Goal: Task Accomplishment & Management: Complete application form

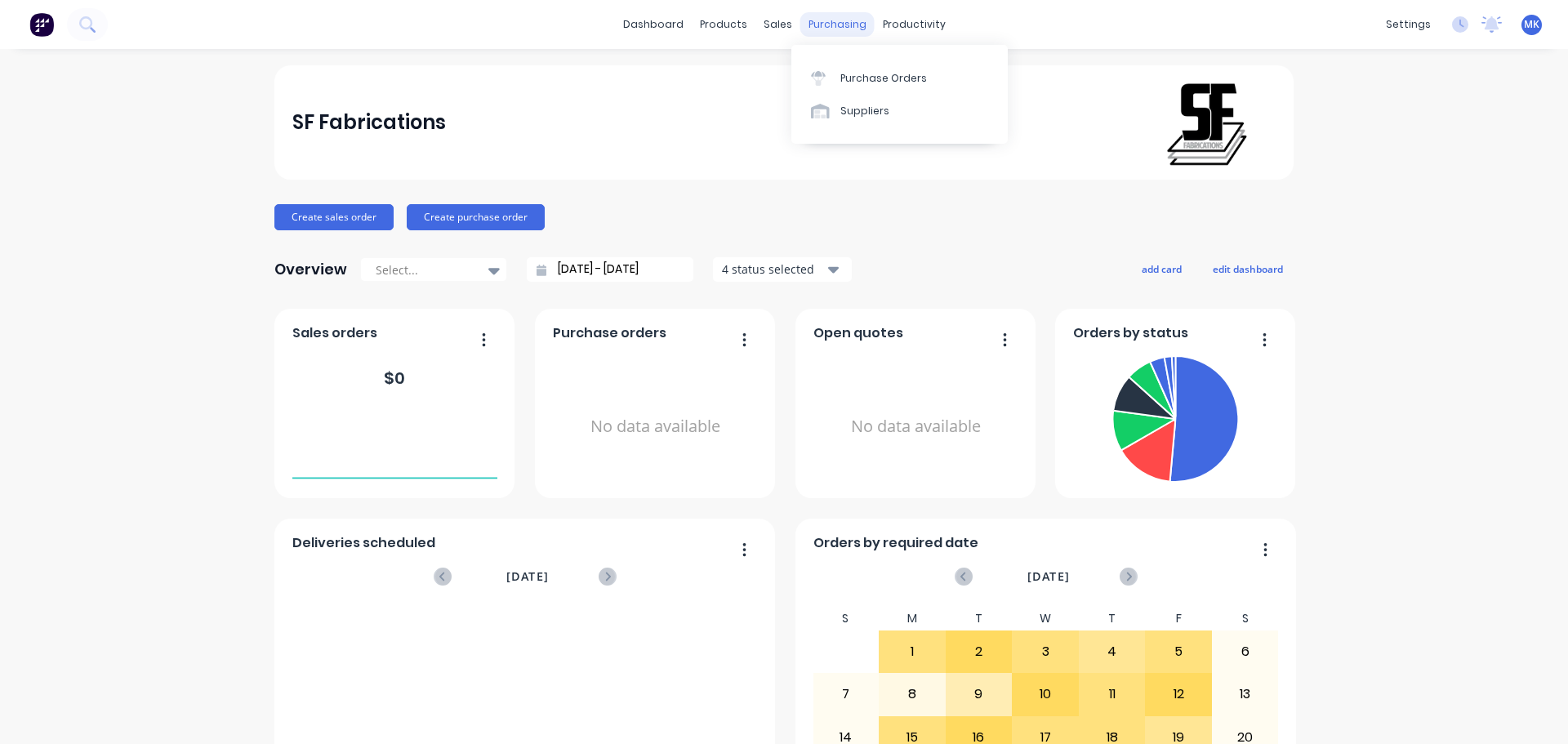
click at [800, 24] on div "purchasing" at bounding box center [838, 24] width 74 height 25
click at [775, 35] on div "sales" at bounding box center [778, 24] width 45 height 25
click at [800, 66] on link "Sales Orders" at bounding box center [858, 77] width 216 height 33
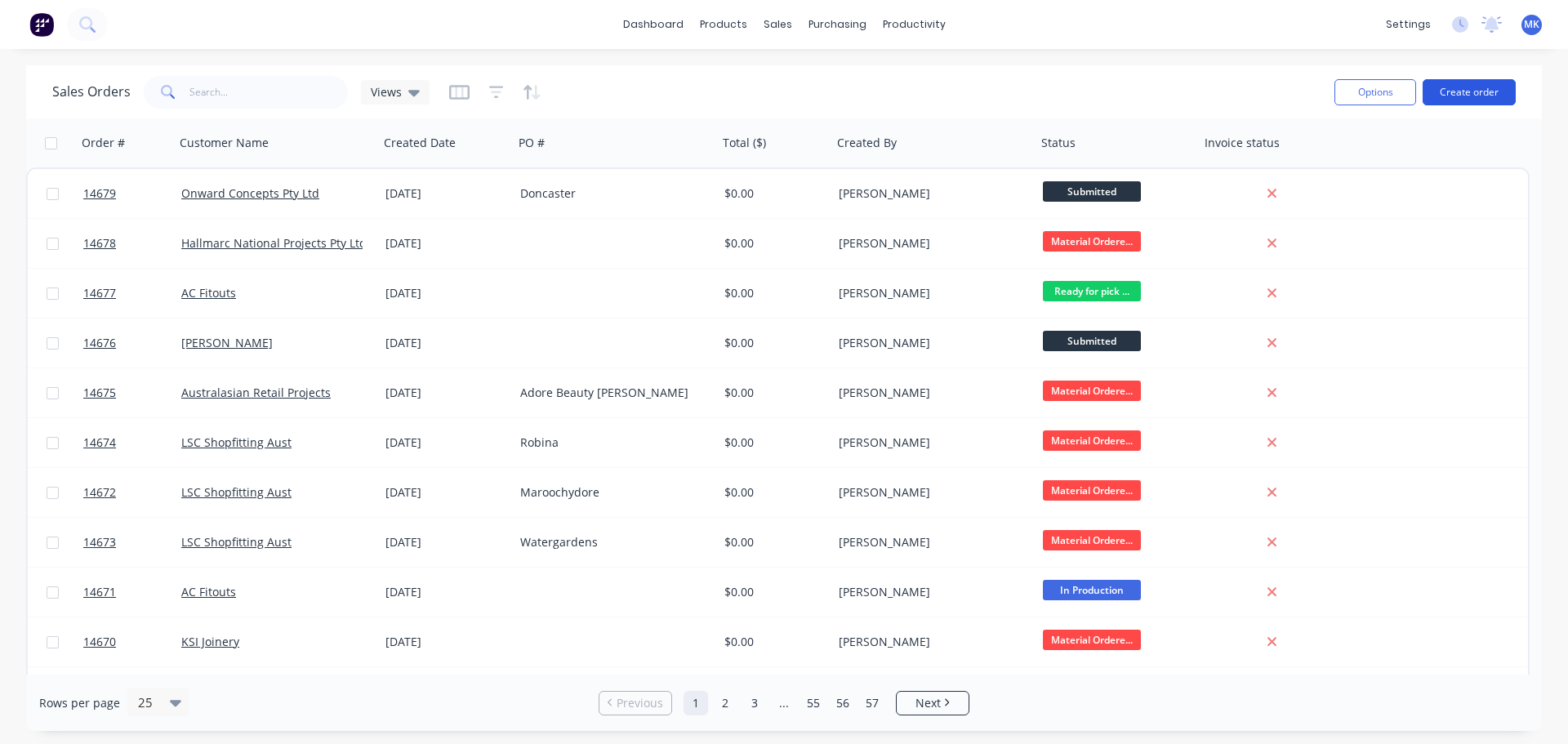
click at [1474, 99] on button "Create order" at bounding box center [1469, 92] width 93 height 26
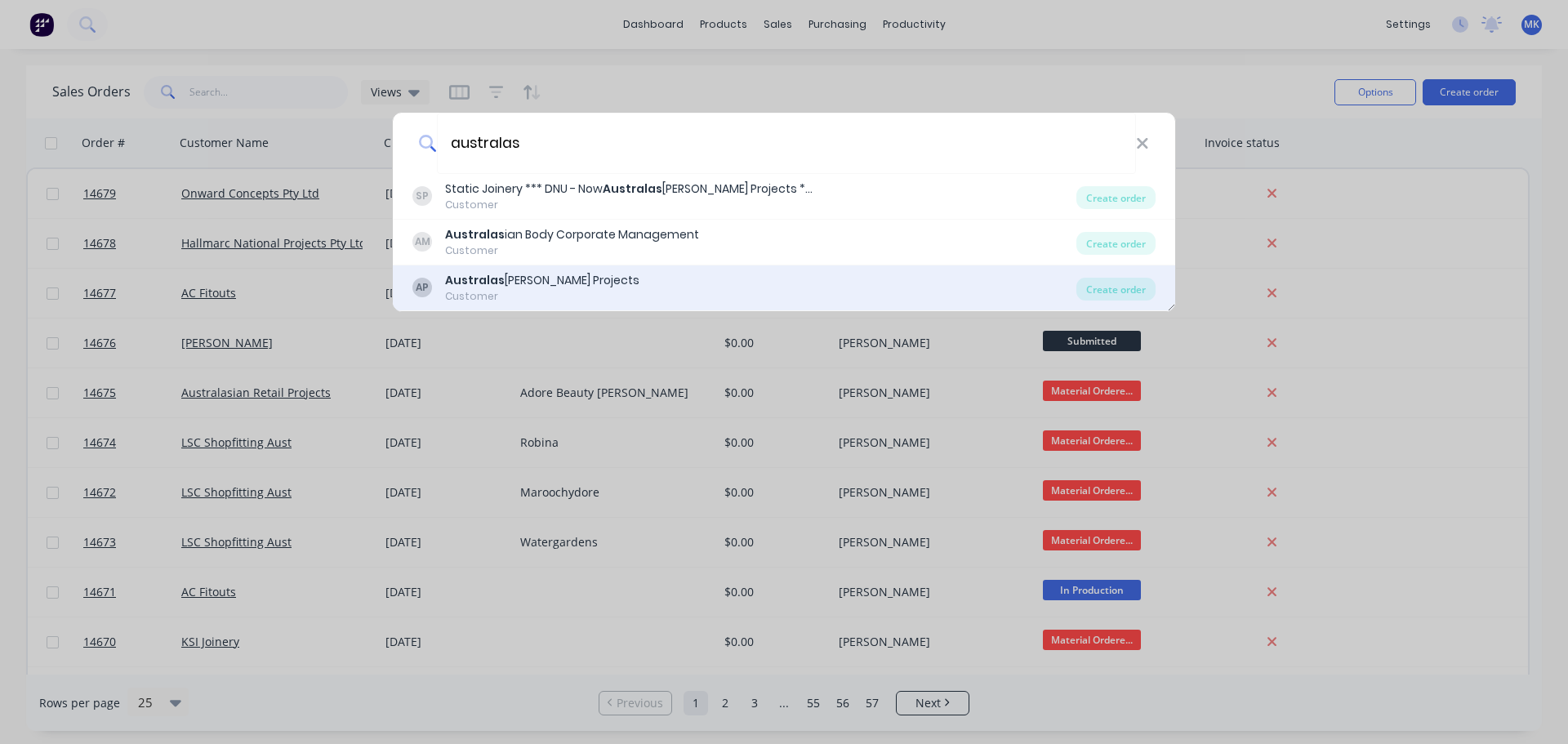
type input "australas"
click at [545, 277] on div "Australas ian Retail Projects" at bounding box center [542, 280] width 194 height 17
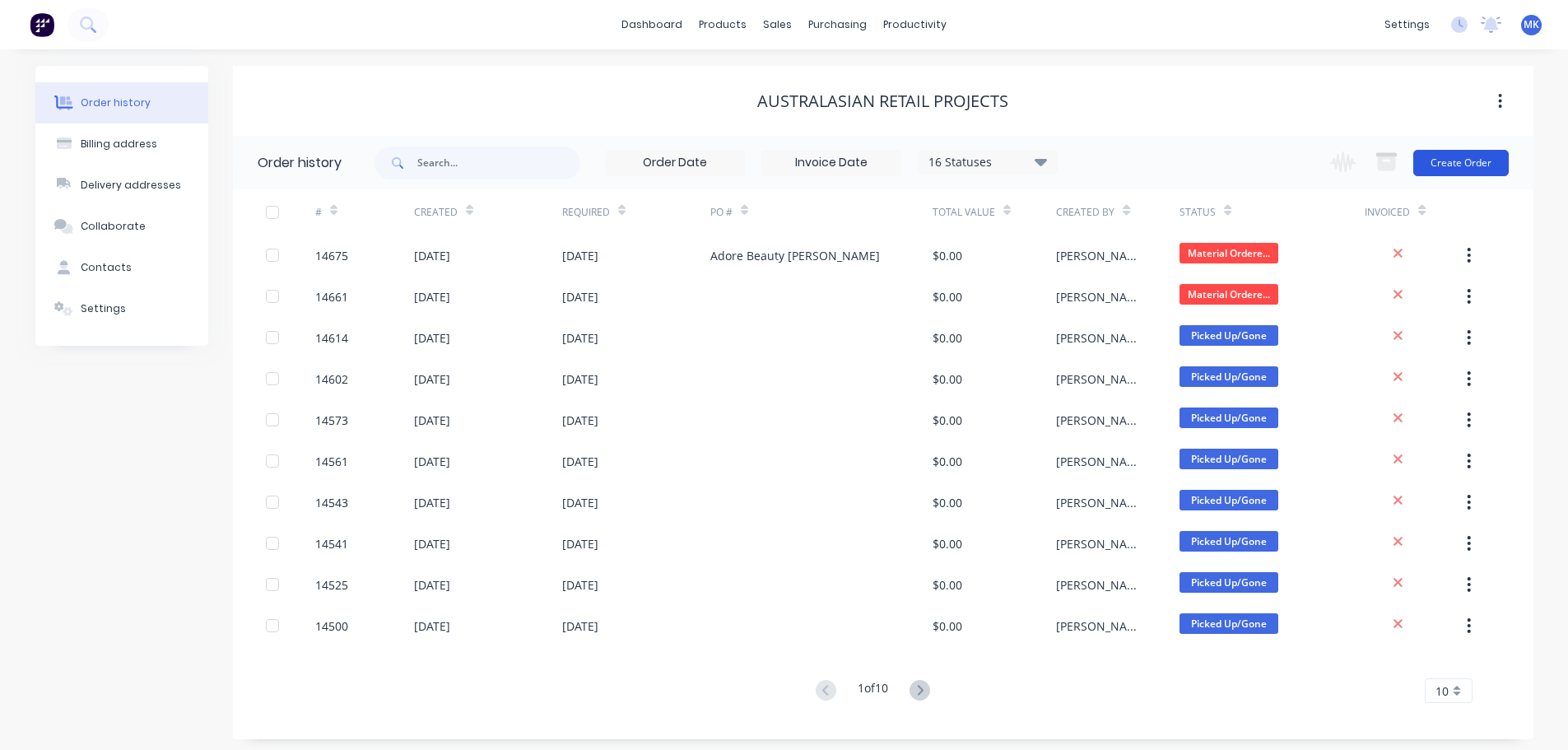
click at [1453, 165] on button "Create Order" at bounding box center [1461, 163] width 95 height 27
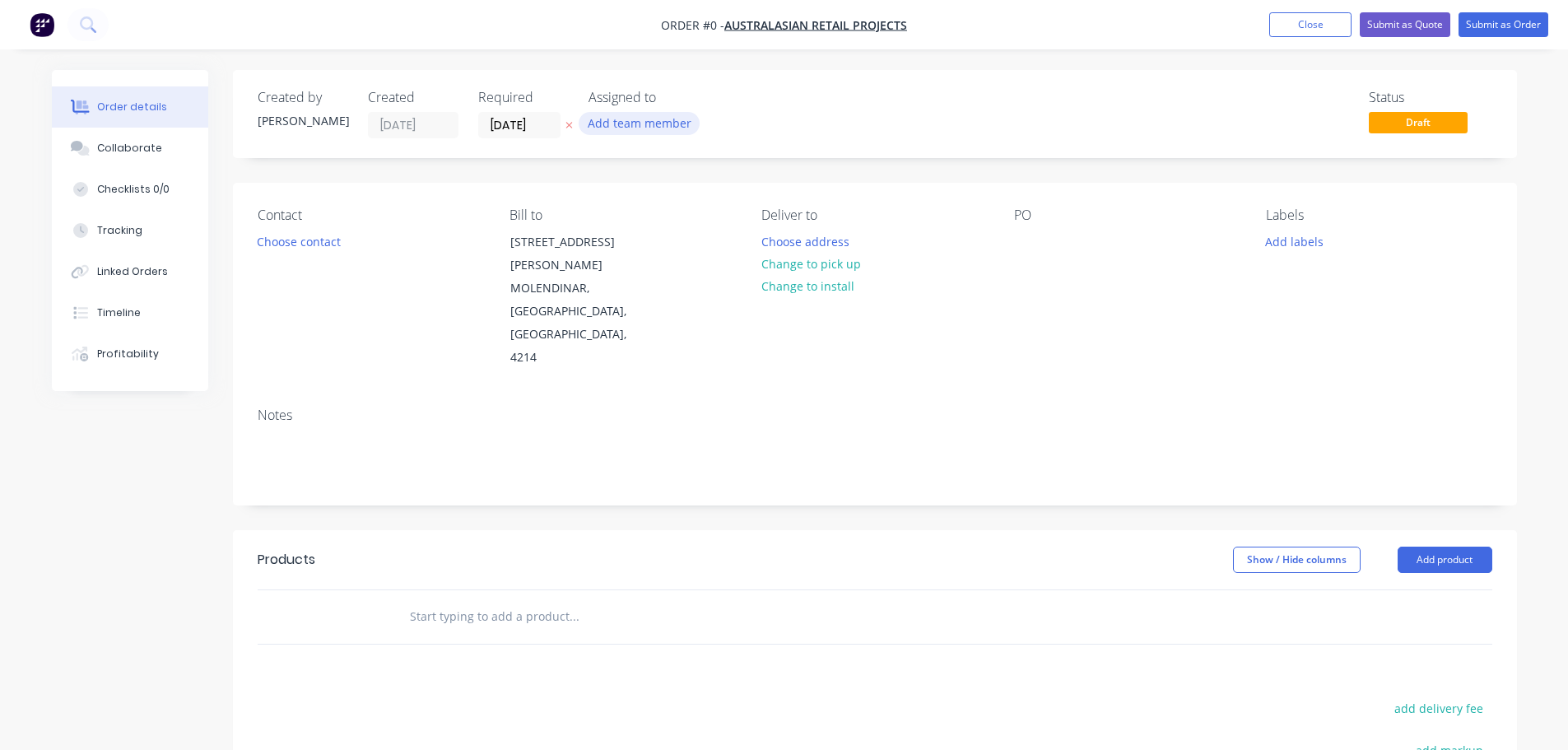
click at [636, 119] on button "Add team member" at bounding box center [639, 123] width 121 height 22
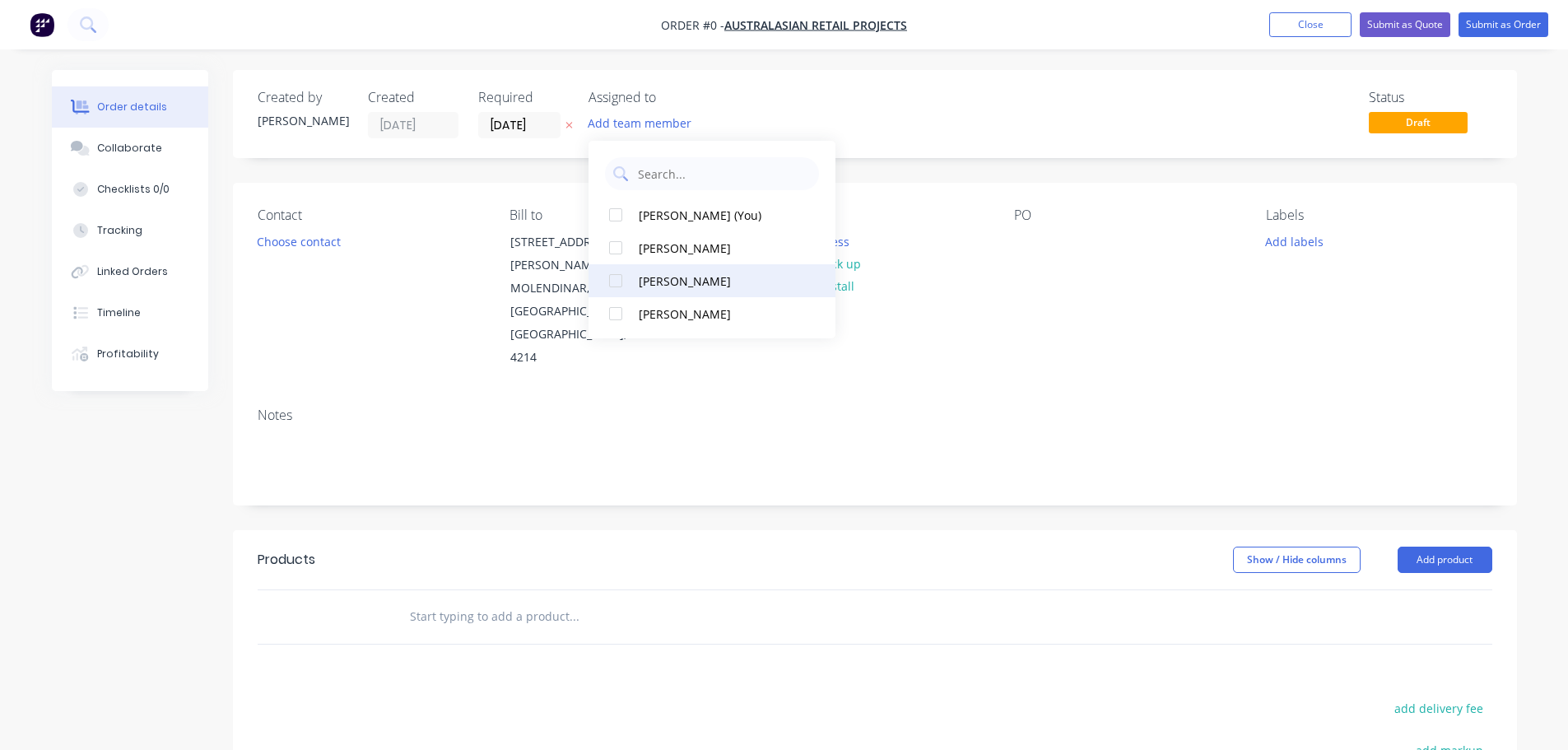
click at [721, 281] on div "[PERSON_NAME]" at bounding box center [721, 281] width 165 height 17
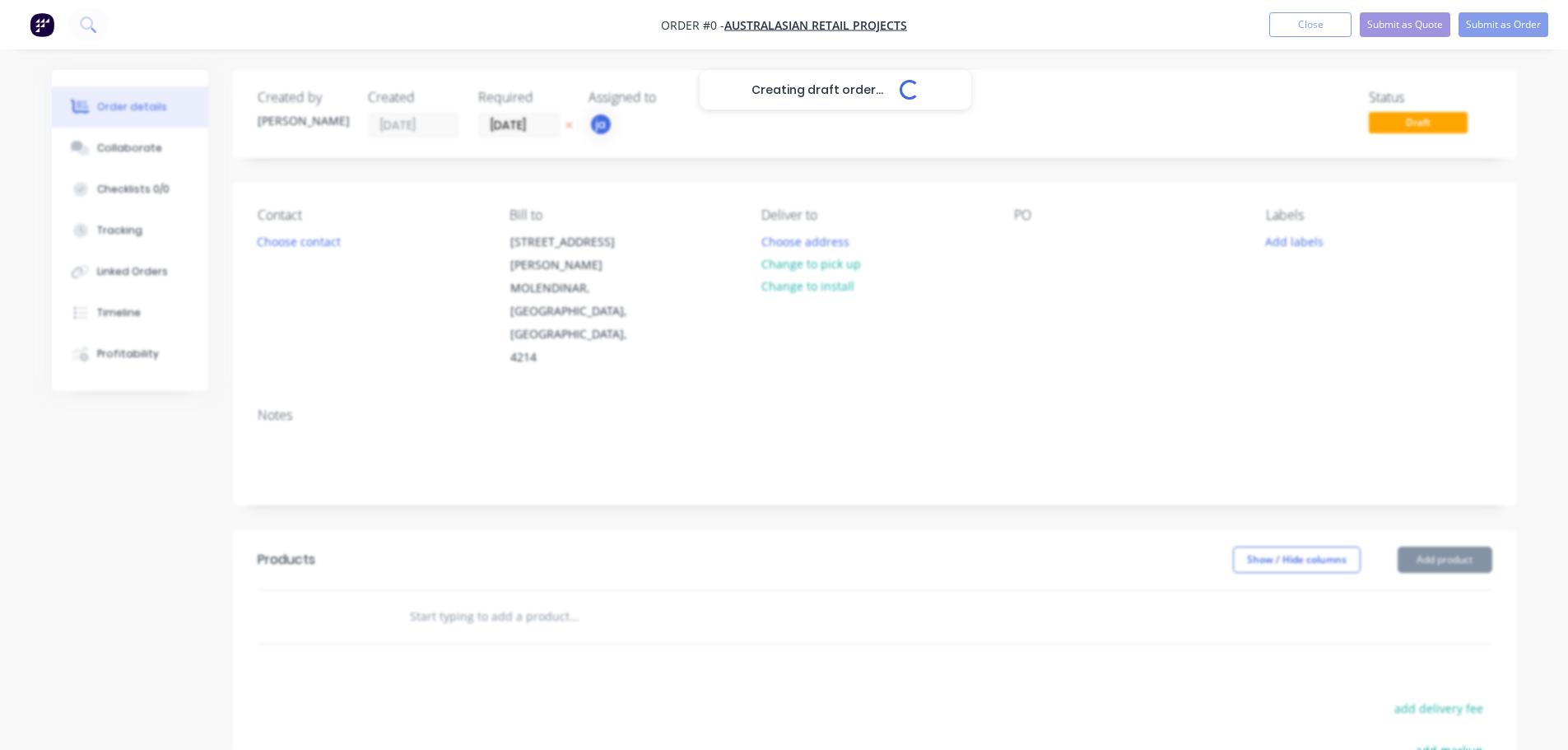
click at [309, 247] on div "Creating draft order... Loading... Order details Collaborate Checklists 0/0 Tra…" at bounding box center [784, 567] width 1498 height 995
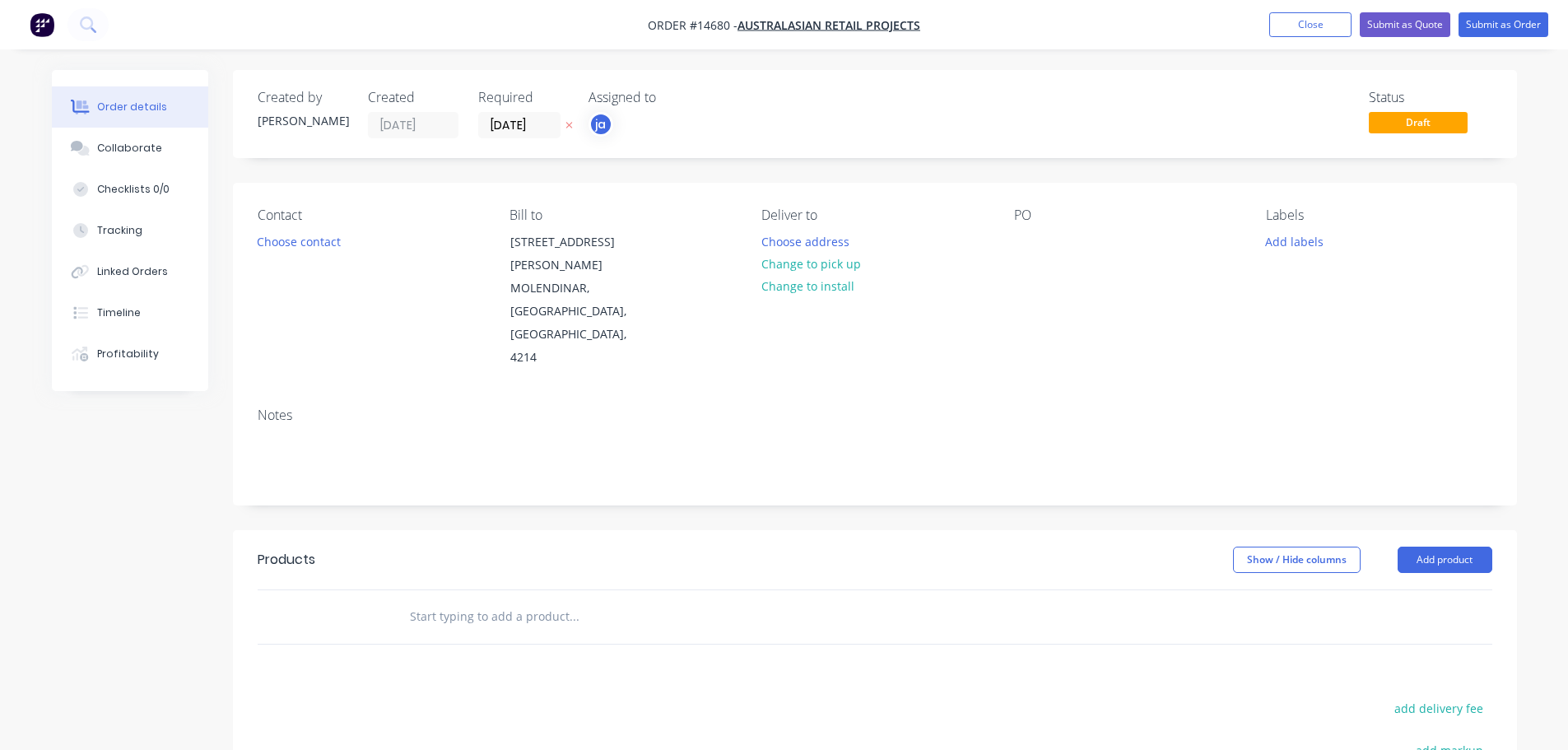
click at [308, 247] on button "Choose contact" at bounding box center [298, 241] width 102 height 22
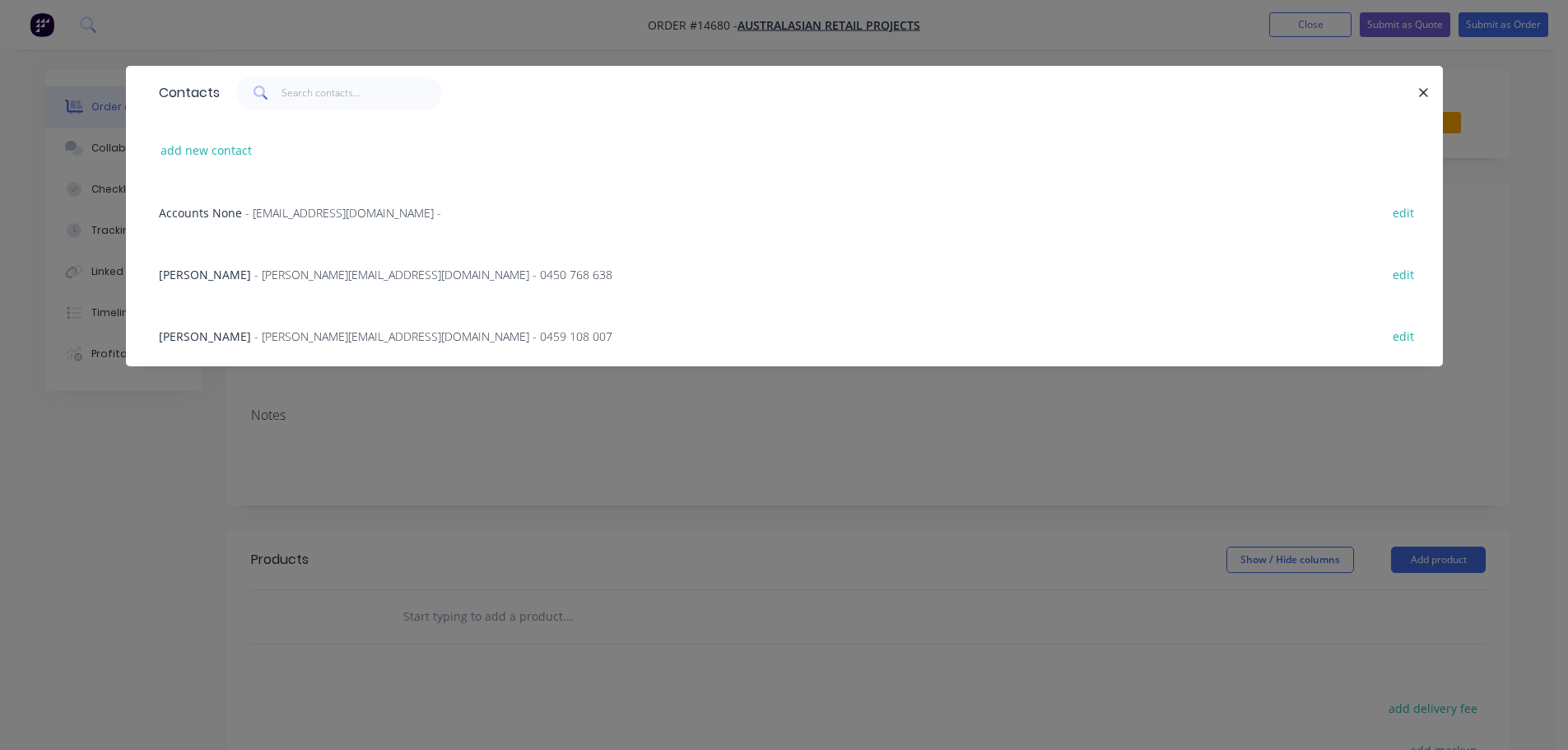
click at [263, 270] on span "- [PERSON_NAME][EMAIL_ADDRESS][DOMAIN_NAME] - 0450 768 638" at bounding box center [433, 274] width 358 height 16
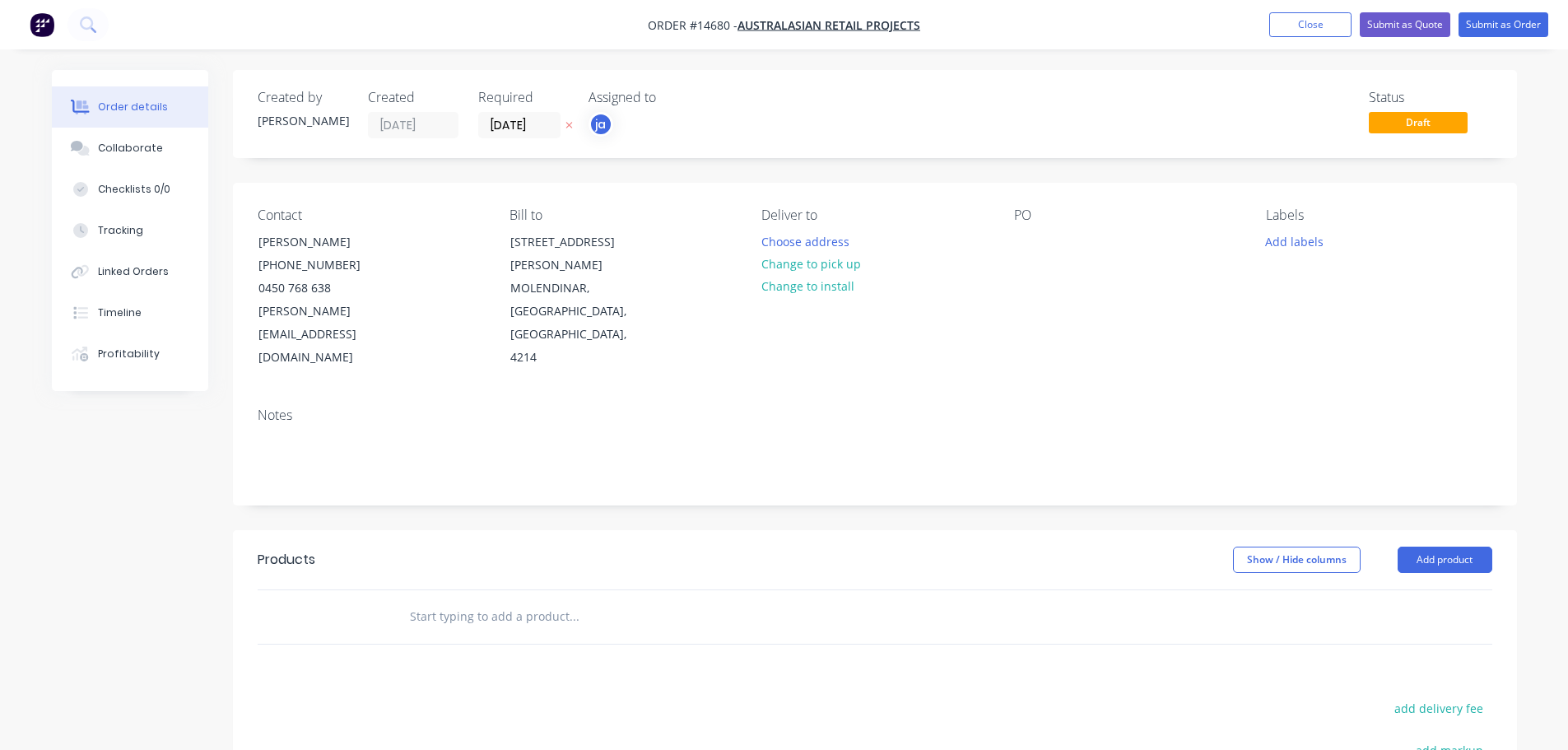
click at [868, 269] on div "Deliver to Choose address Change to pick up Change to install" at bounding box center [874, 288] width 225 height 162
click at [843, 266] on button "Change to pick up" at bounding box center [811, 264] width 117 height 22
click at [1269, 248] on button "Add labels" at bounding box center [1294, 241] width 76 height 22
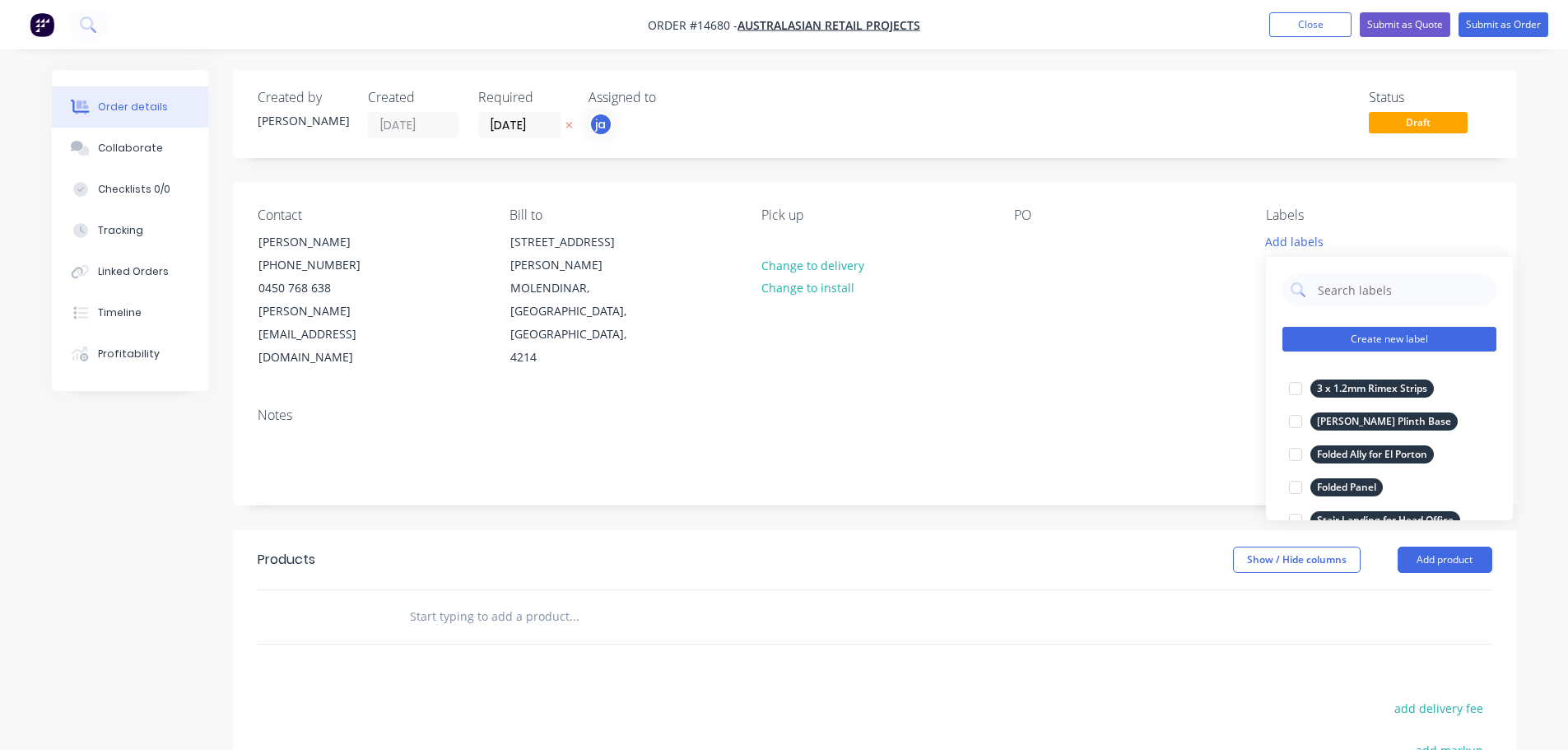
click at [1397, 343] on button "Create new label" at bounding box center [1390, 339] width 214 height 25
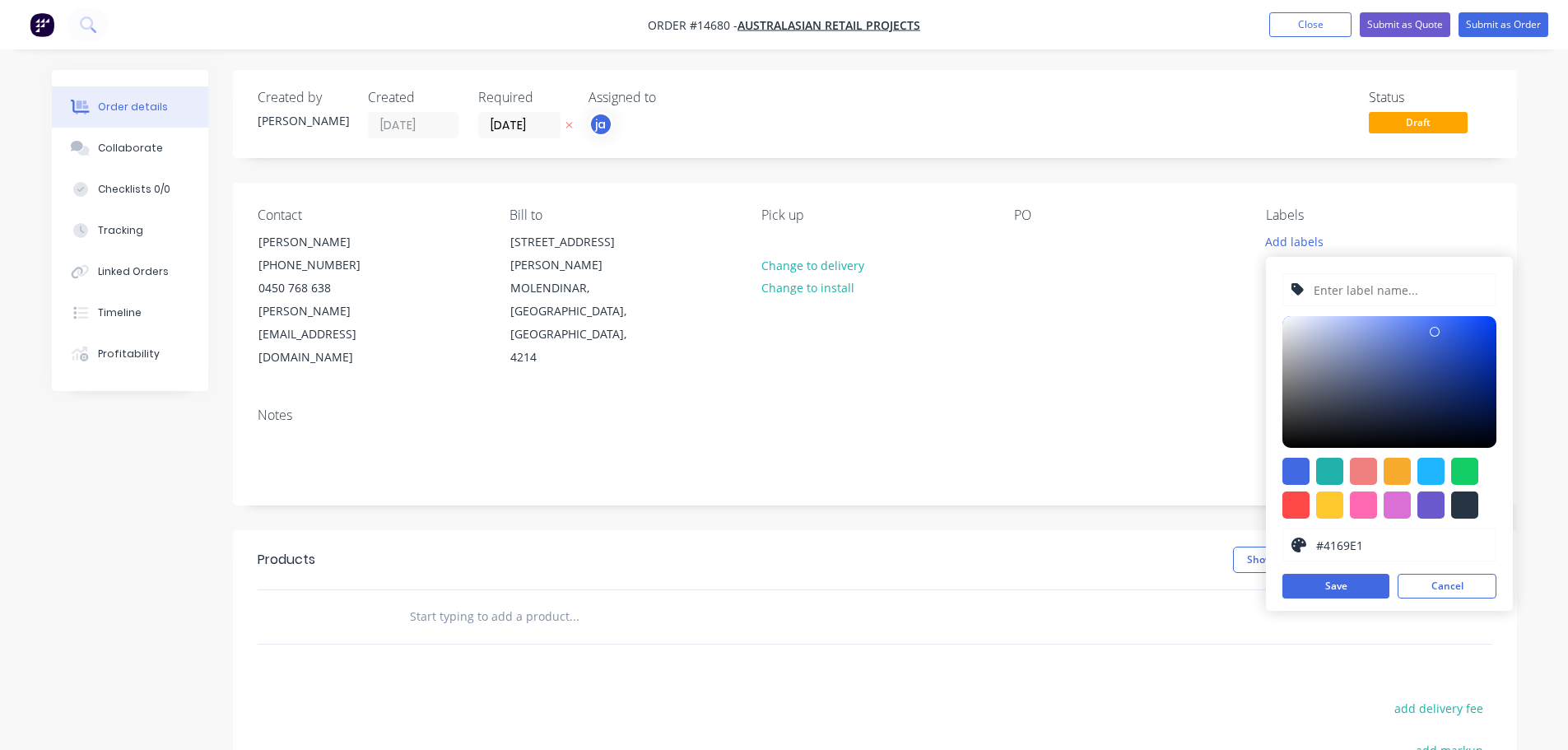
click at [1470, 496] on div at bounding box center [1465, 505] width 27 height 27
type input "#273444"
click at [1412, 296] on input "text" at bounding box center [1399, 289] width 175 height 31
paste input "Adore Warringah S/S"
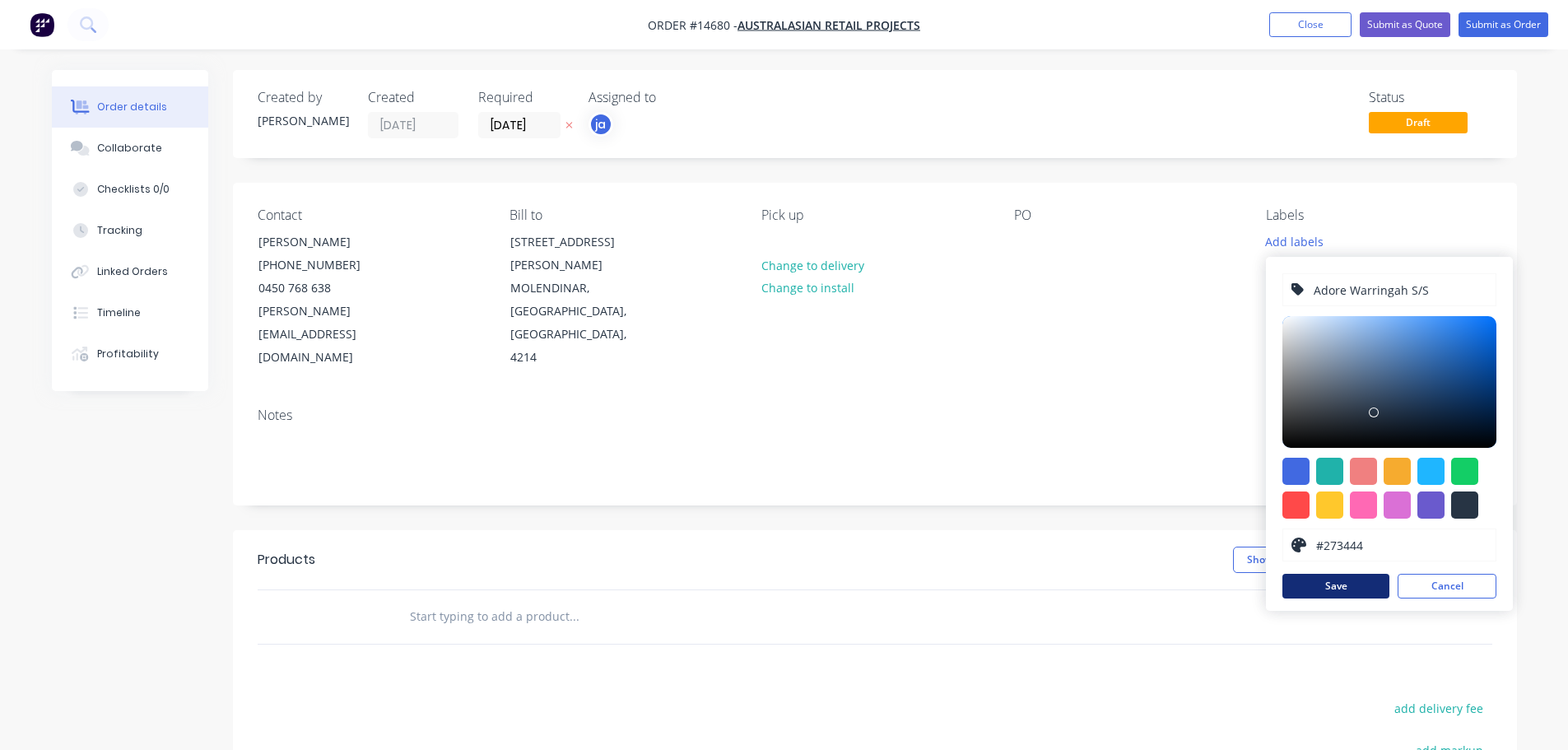
type input "Adore Warringah S/S"
click at [1363, 594] on button "Save" at bounding box center [1336, 586] width 107 height 25
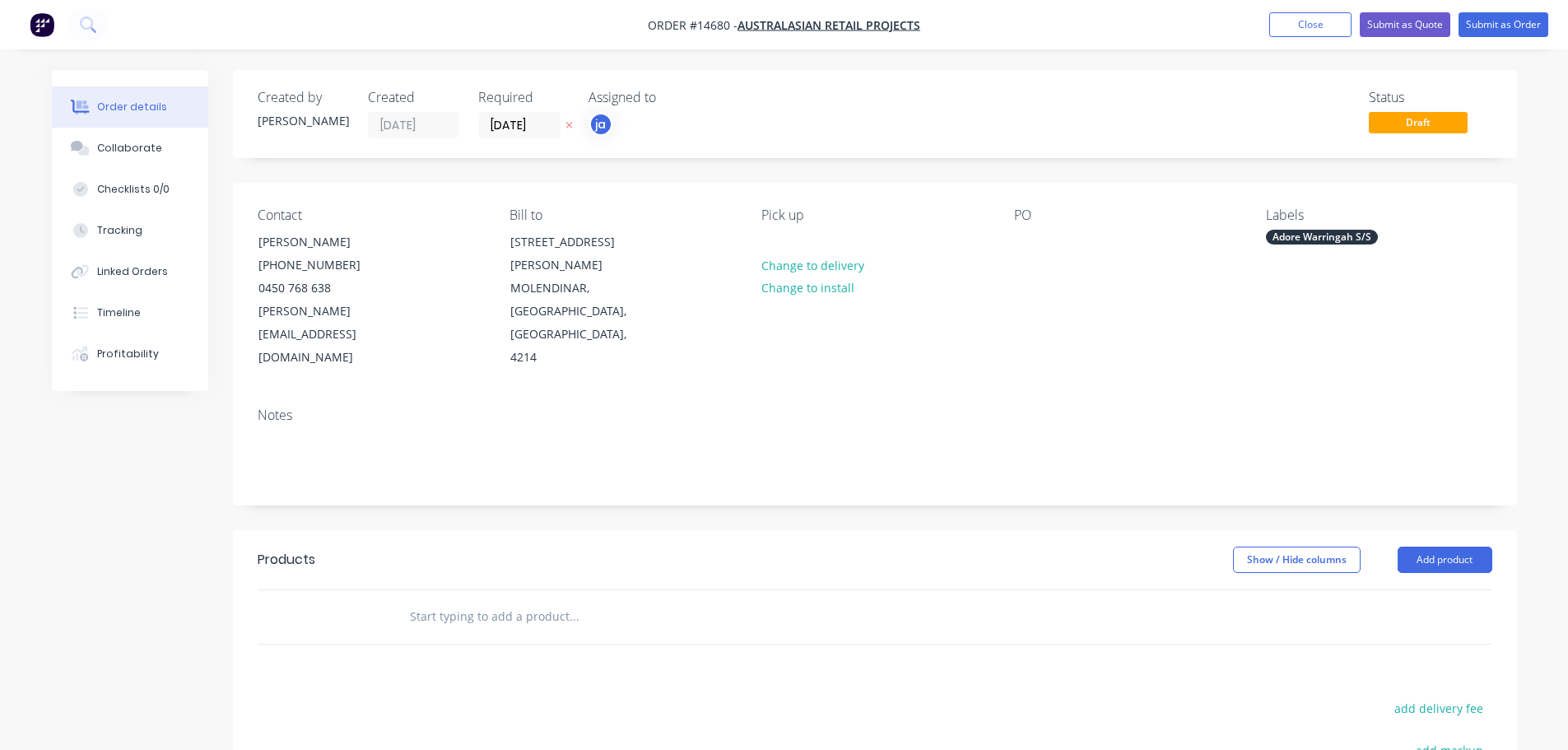
drag, startPoint x: 543, startPoint y: 565, endPoint x: 523, endPoint y: 566, distance: 20.0
click at [536, 600] on input "text" at bounding box center [574, 616] width 330 height 33
paste input "Adore Warringah S/S"
type input "Adore Warringah S/S"
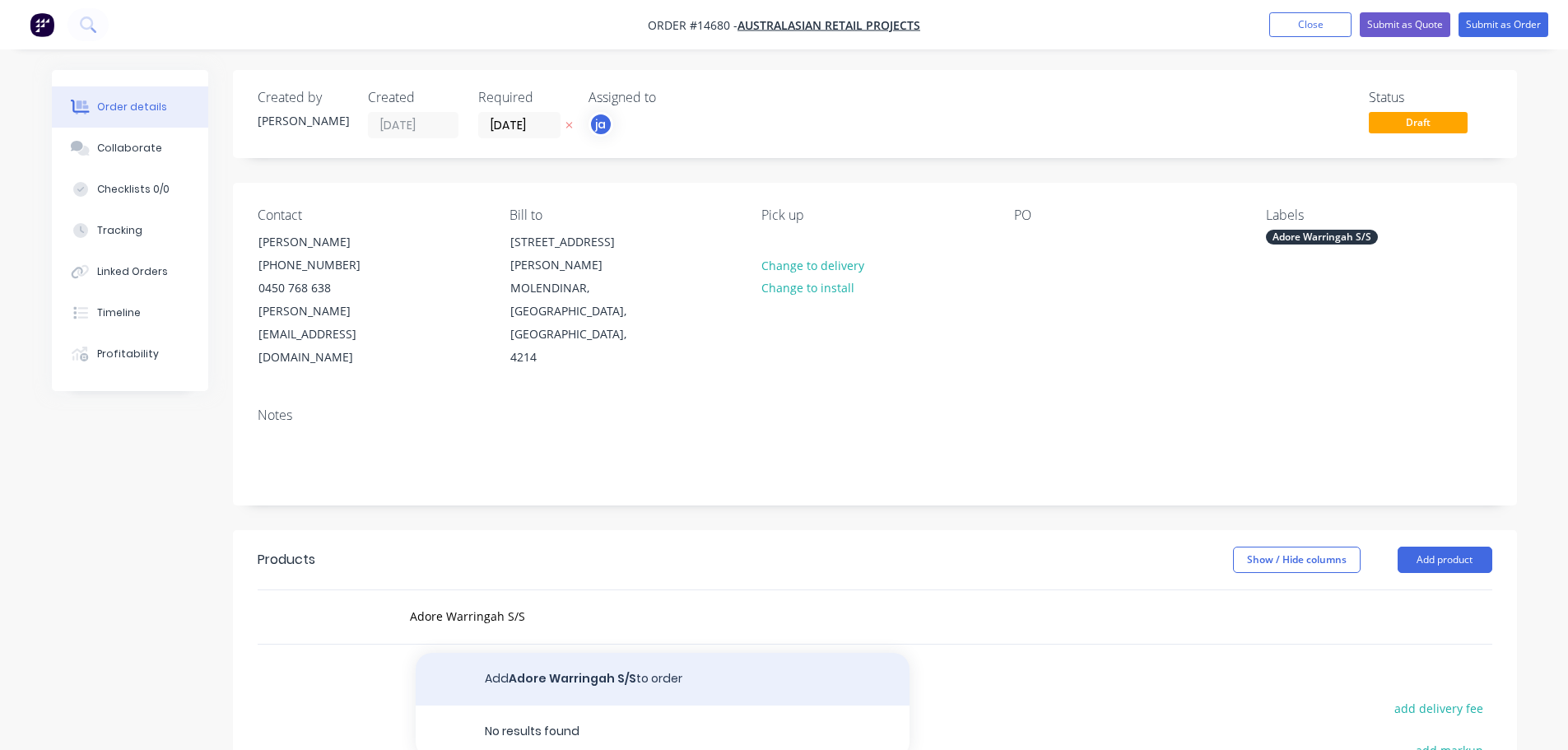
click at [535, 653] on button "Add Adore Warringah S/S to order" at bounding box center [662, 679] width 493 height 53
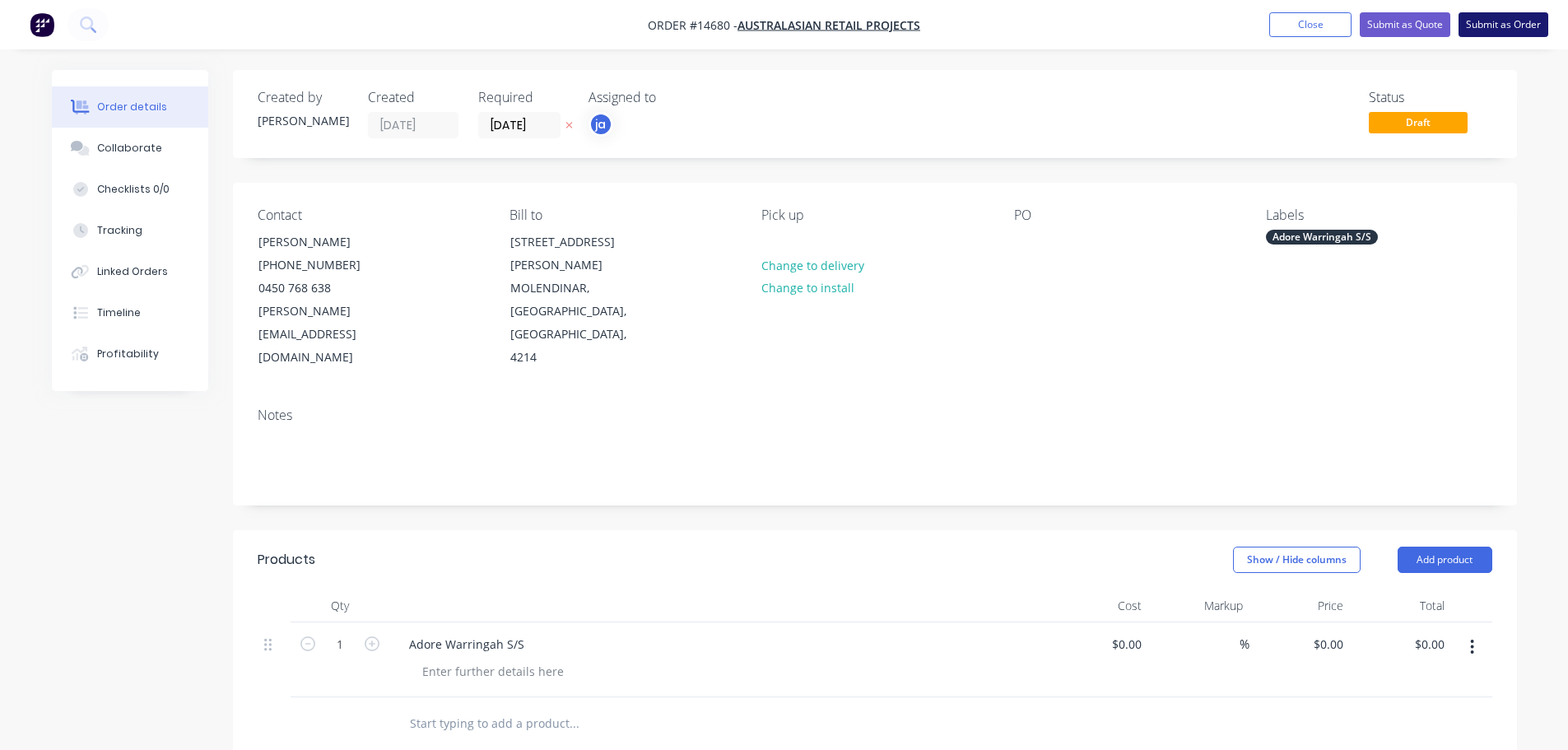
click at [1503, 25] on button "Submit as Order" at bounding box center [1503, 24] width 90 height 25
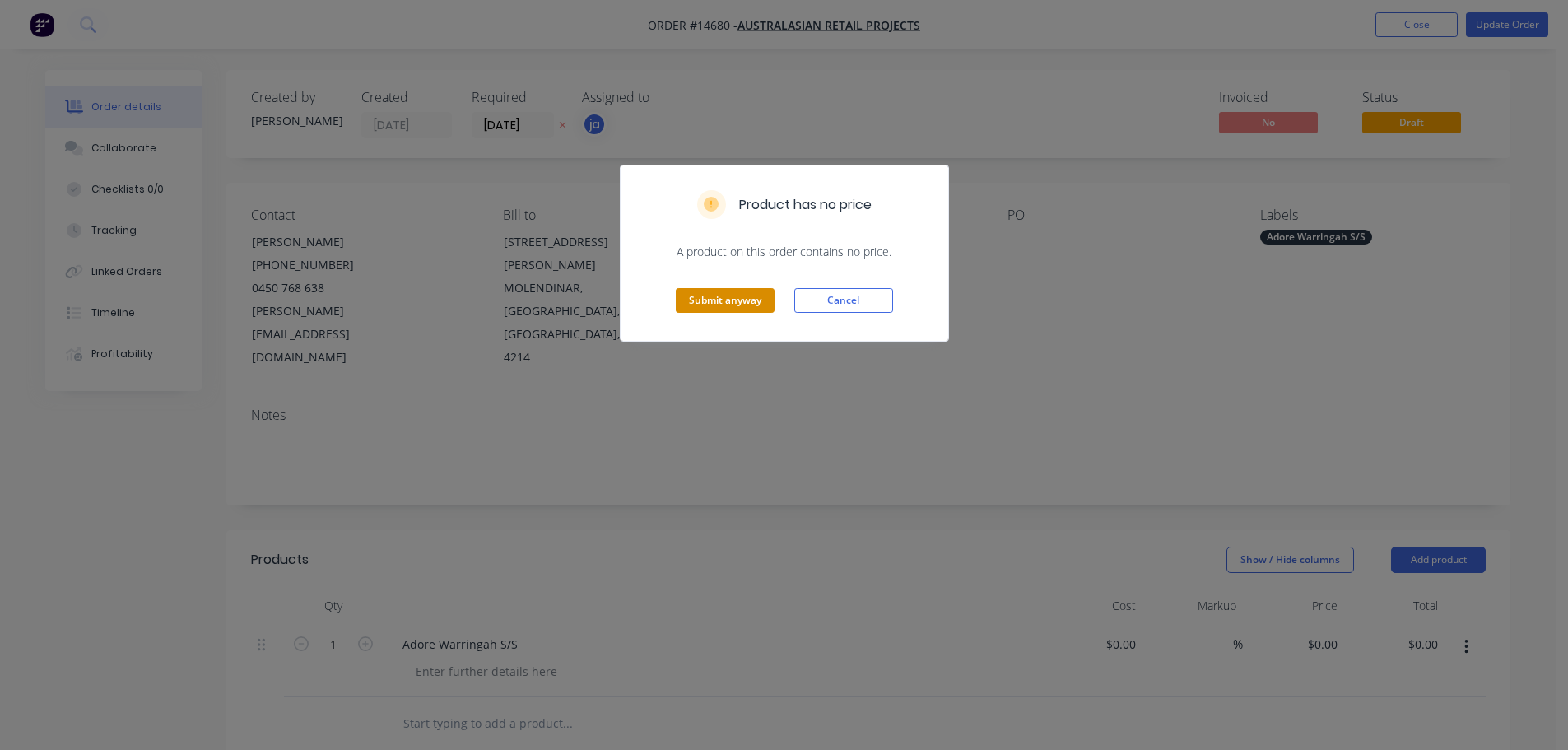
click at [704, 310] on button "Submit anyway" at bounding box center [725, 300] width 99 height 25
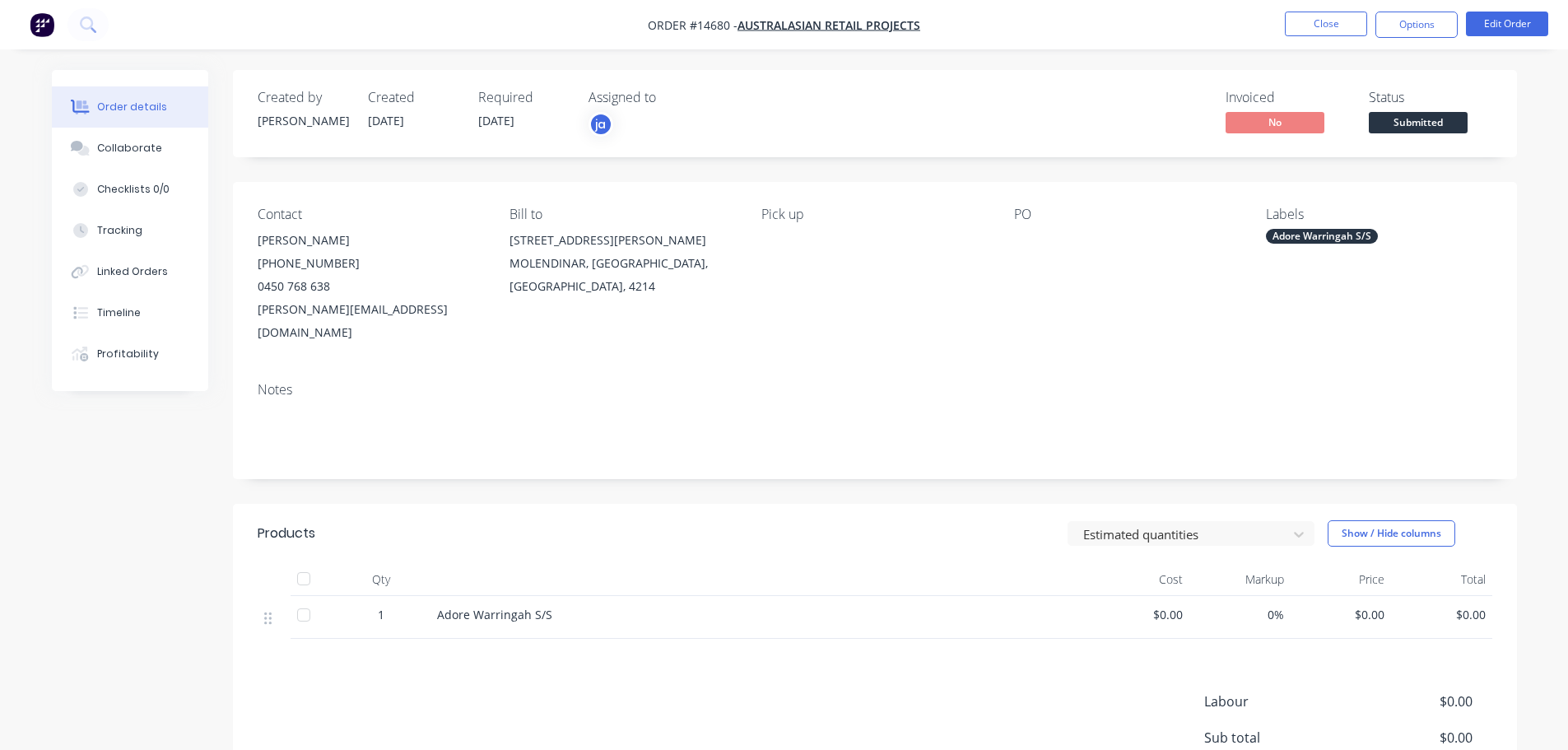
click at [1306, 7] on nav "Order #14680 - Australasian Retail Projects Close Options Edit Order" at bounding box center [784, 25] width 1568 height 49
click at [1321, 23] on button "Close" at bounding box center [1325, 24] width 82 height 25
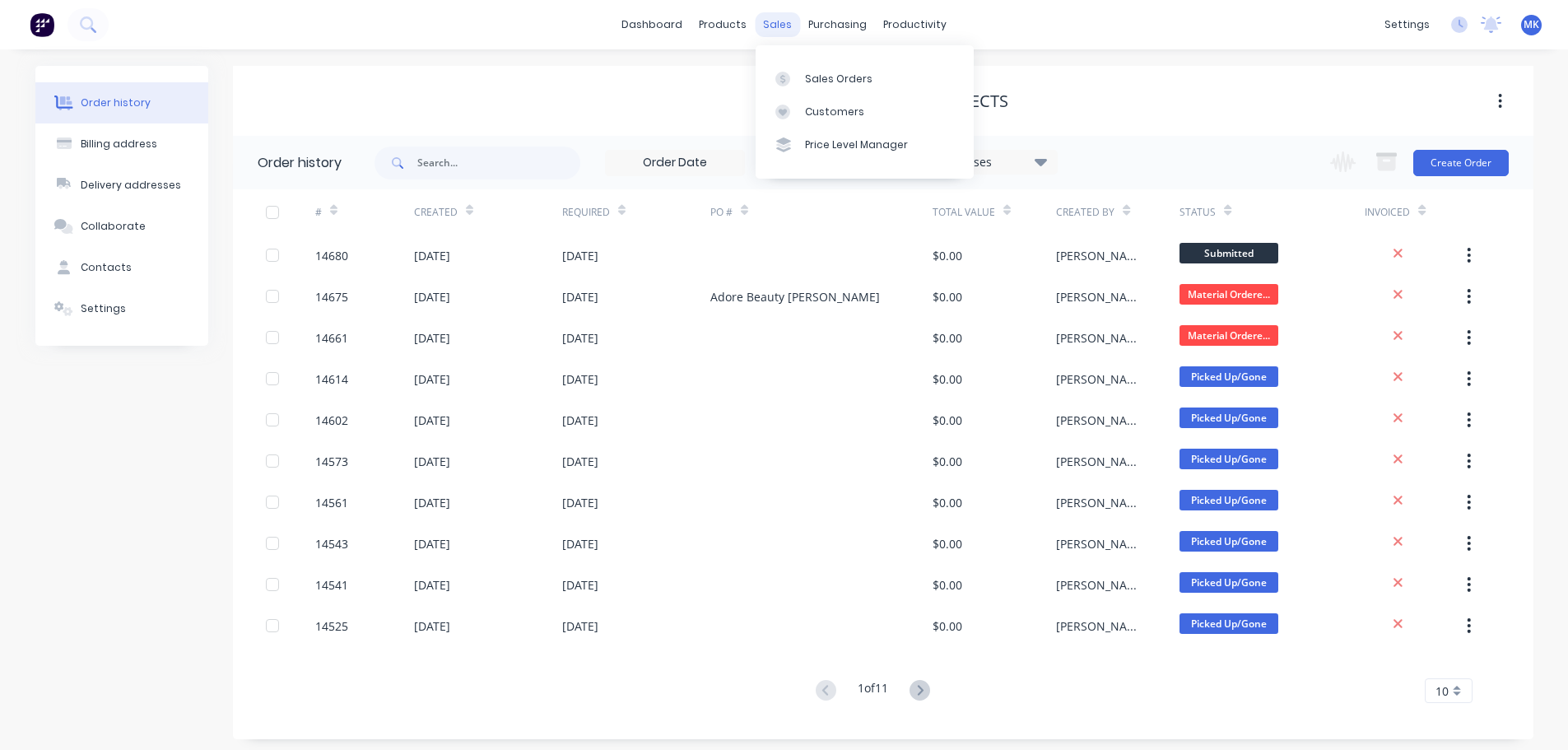
click at [782, 28] on div "sales" at bounding box center [776, 24] width 45 height 25
click at [803, 77] on link "Sales Orders" at bounding box center [864, 78] width 218 height 33
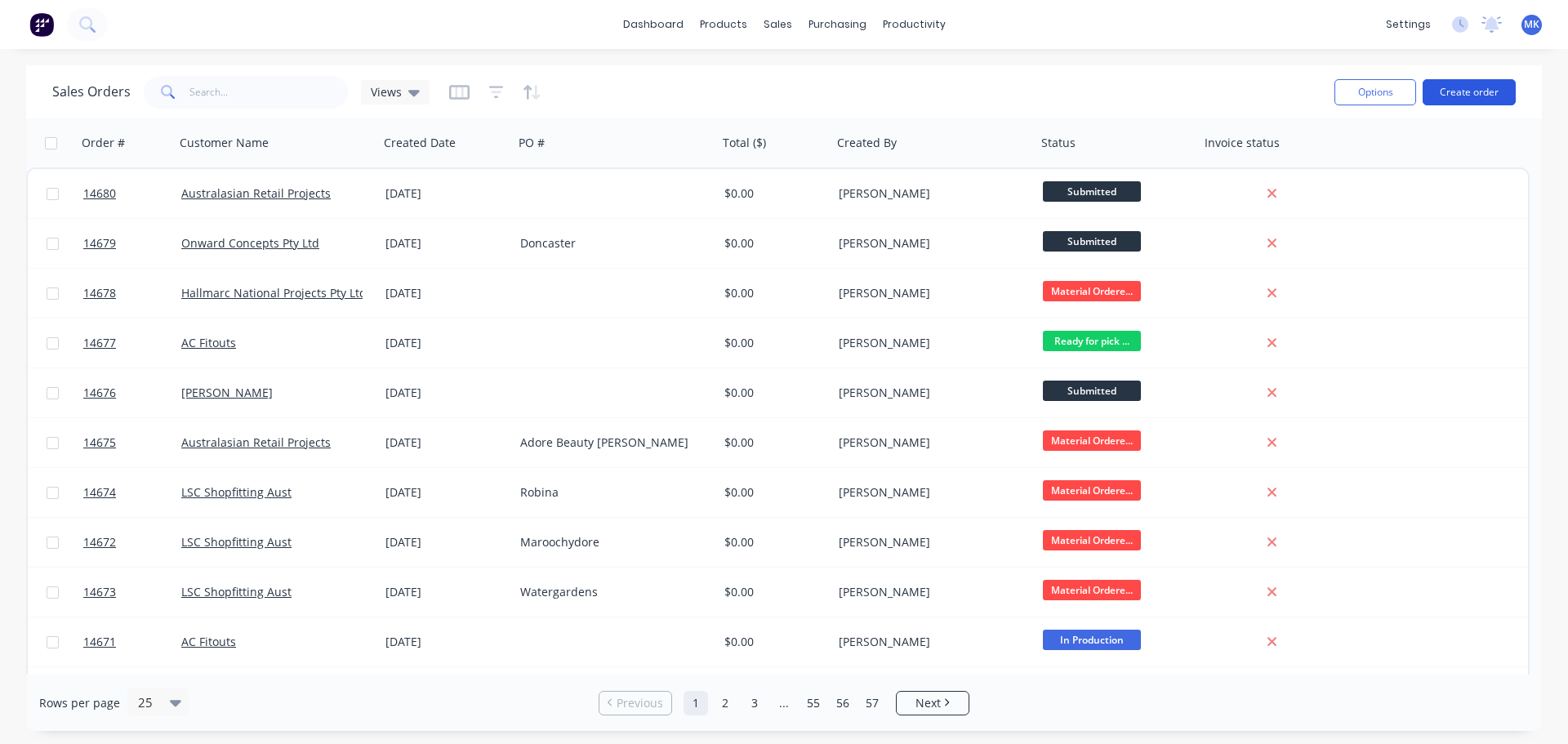
click at [1484, 101] on button "Create order" at bounding box center [1469, 92] width 93 height 26
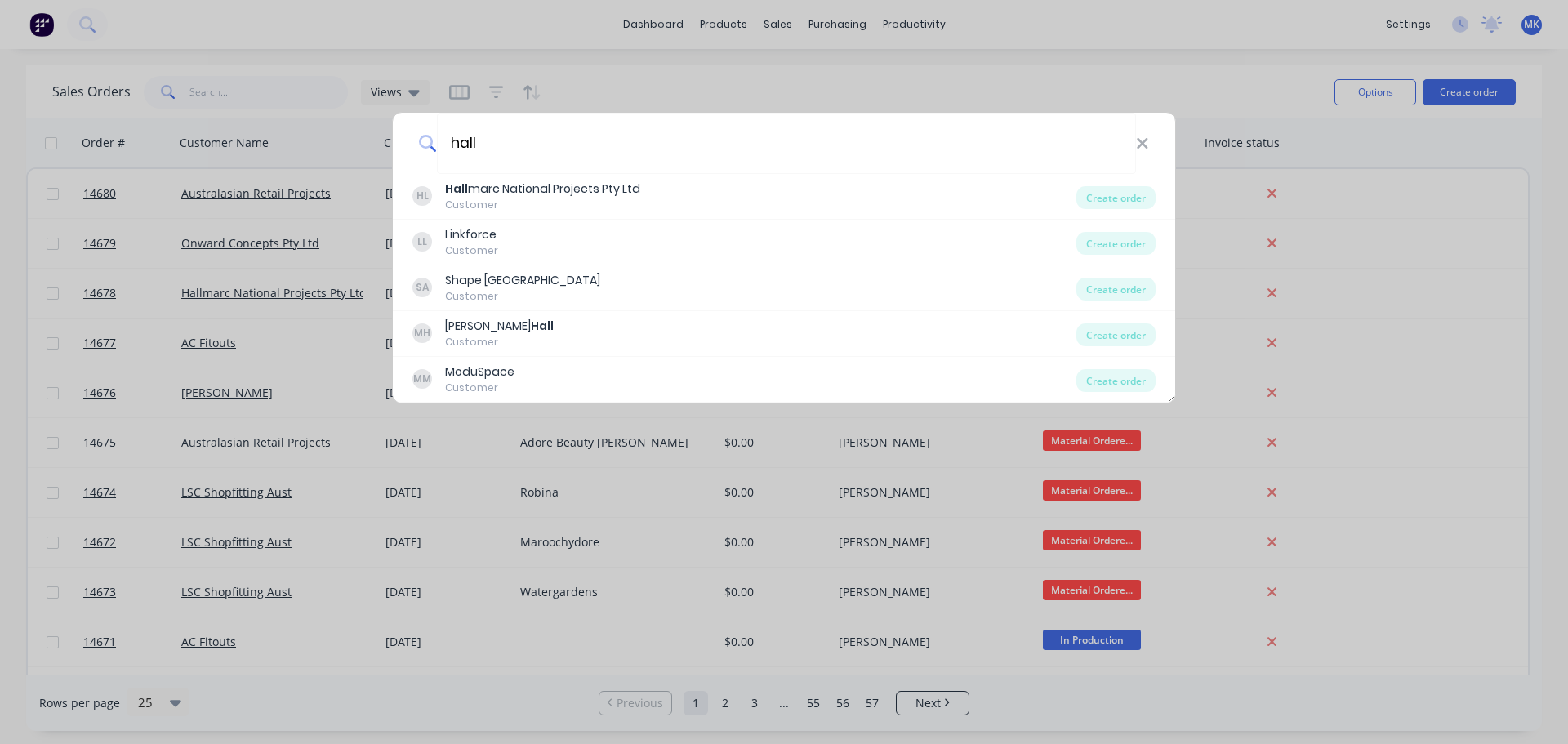
type input "hall"
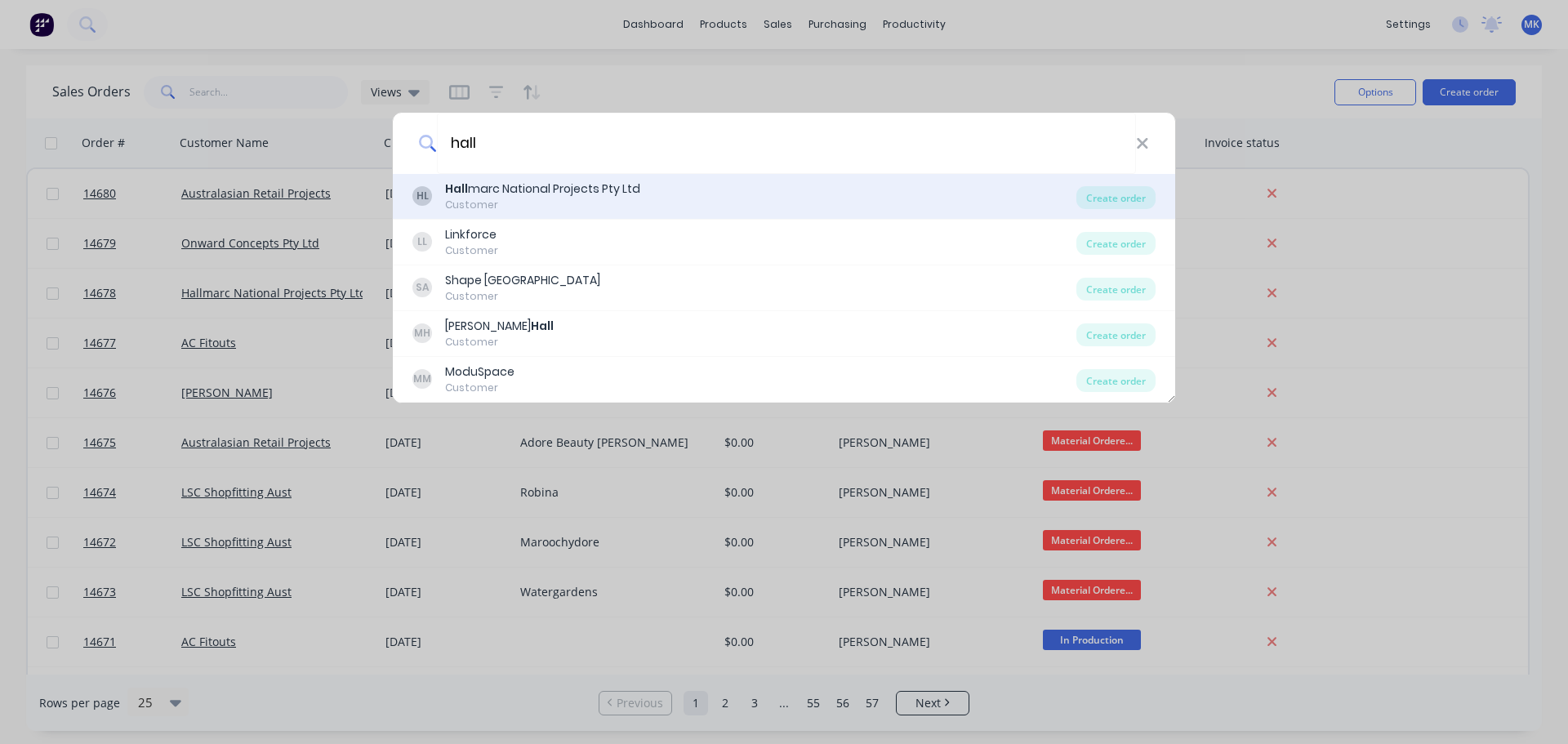
click at [738, 177] on div "[PERSON_NAME] [PERSON_NAME] National Projects Pty Ltd Customer Create order" at bounding box center [783, 196] width 782 height 45
click at [693, 185] on div "[PERSON_NAME] [PERSON_NAME] National Projects Pty Ltd Customer" at bounding box center [744, 196] width 664 height 32
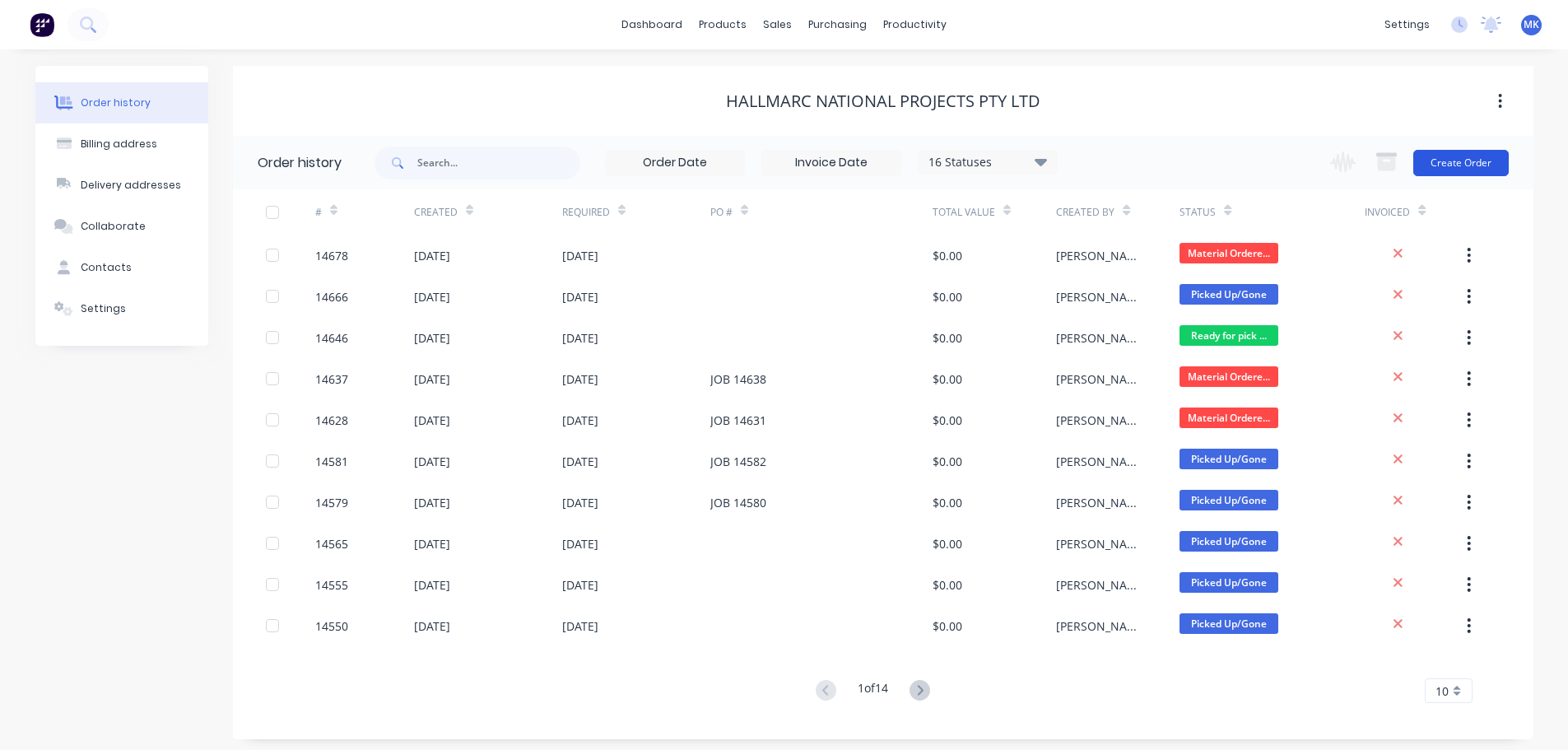
click at [1457, 170] on button "Create Order" at bounding box center [1461, 163] width 95 height 27
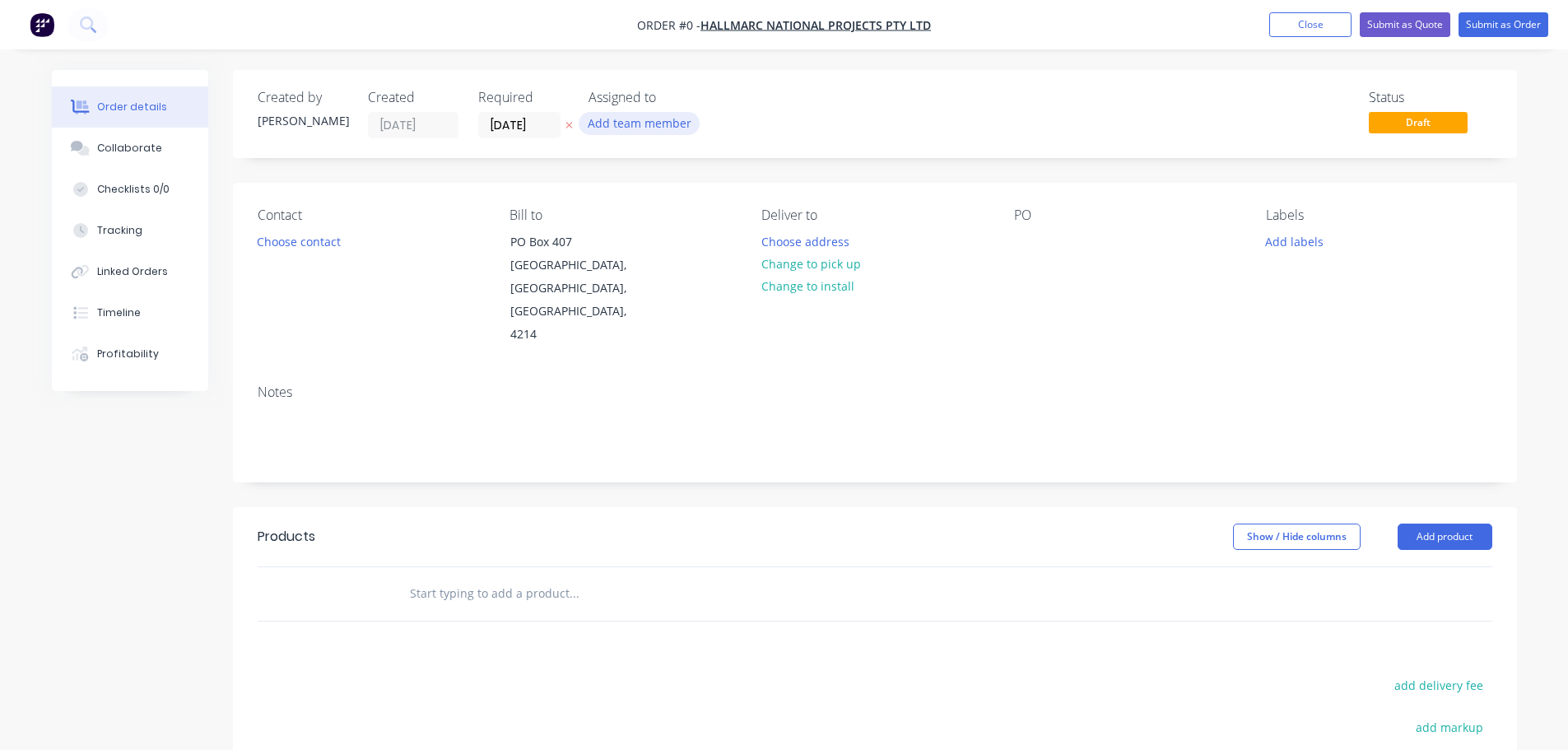
click at [639, 125] on button "Add team member" at bounding box center [639, 123] width 121 height 22
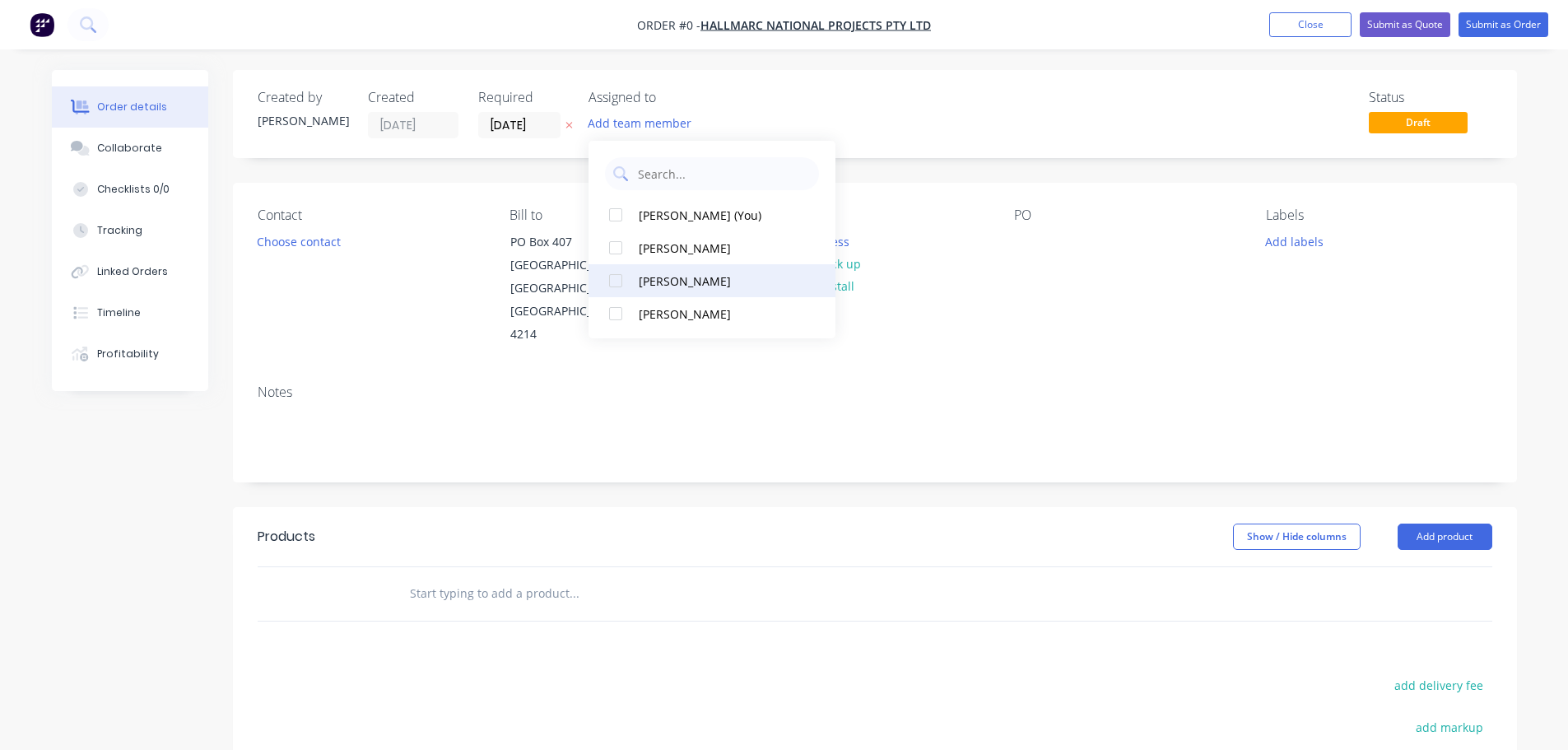
click at [680, 280] on div "[PERSON_NAME]" at bounding box center [721, 281] width 165 height 17
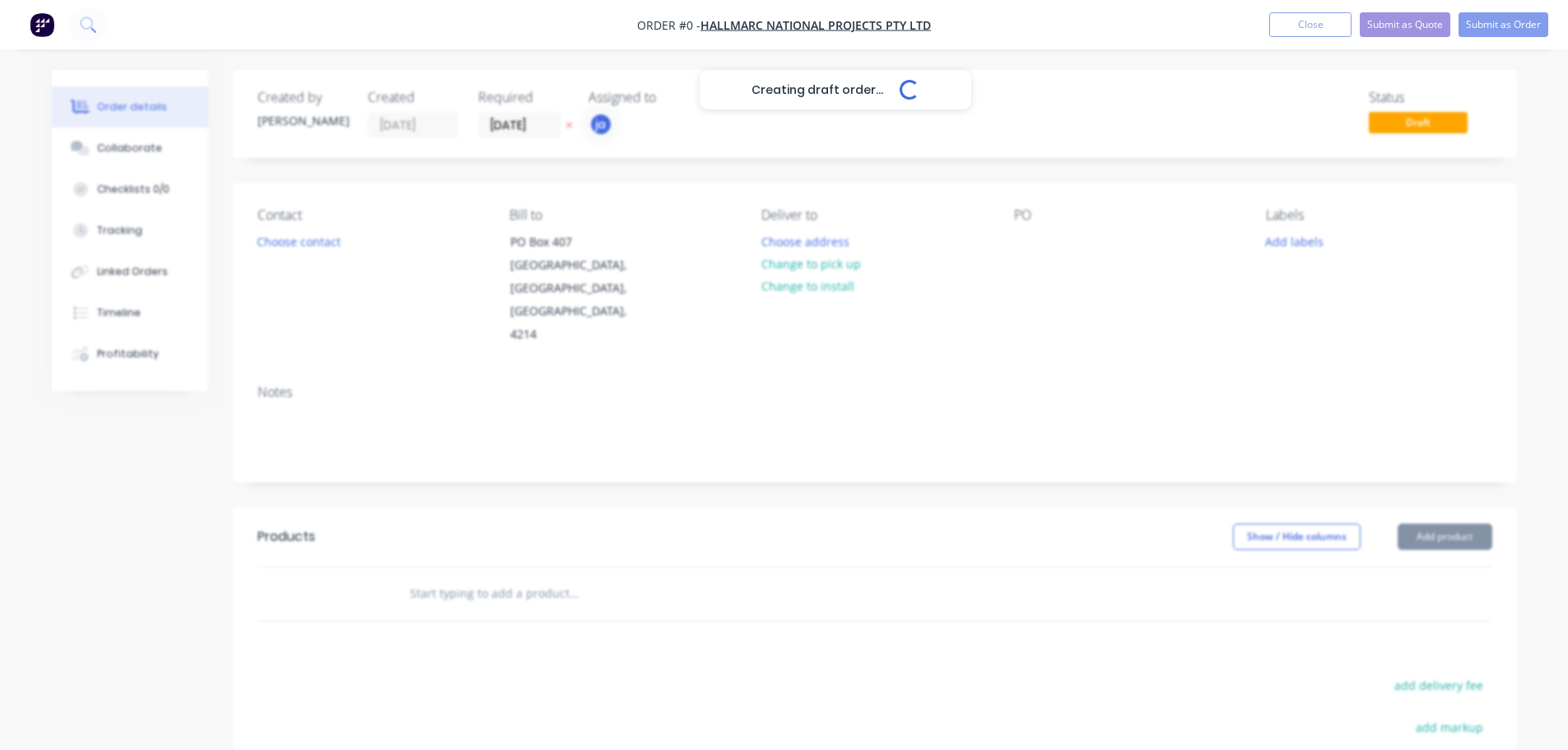
click at [241, 244] on div "Creating draft order... Loading... Order details Collaborate Checklists 0/0 Tra…" at bounding box center [784, 555] width 1498 height 972
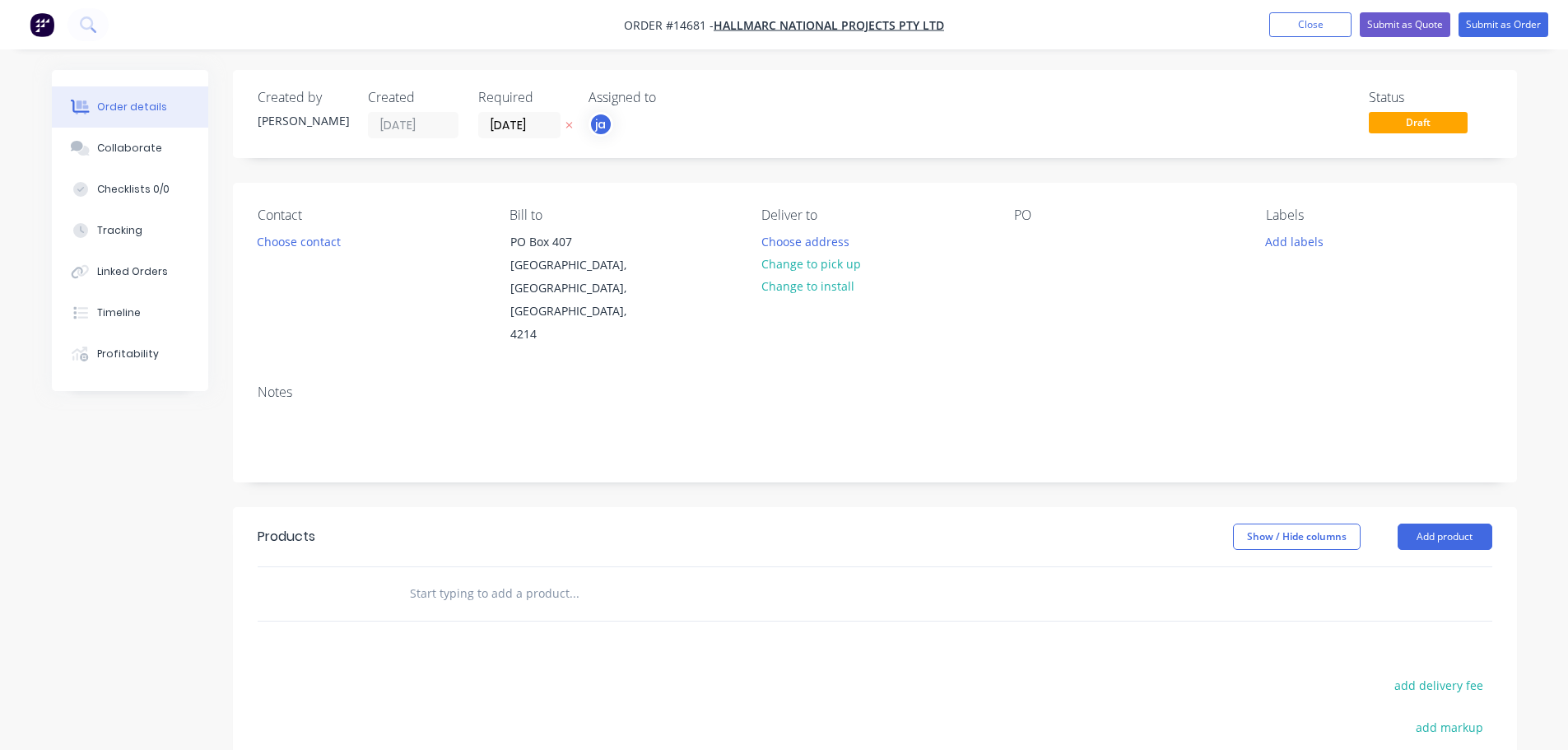
click at [289, 243] on button "Choose contact" at bounding box center [298, 241] width 102 height 22
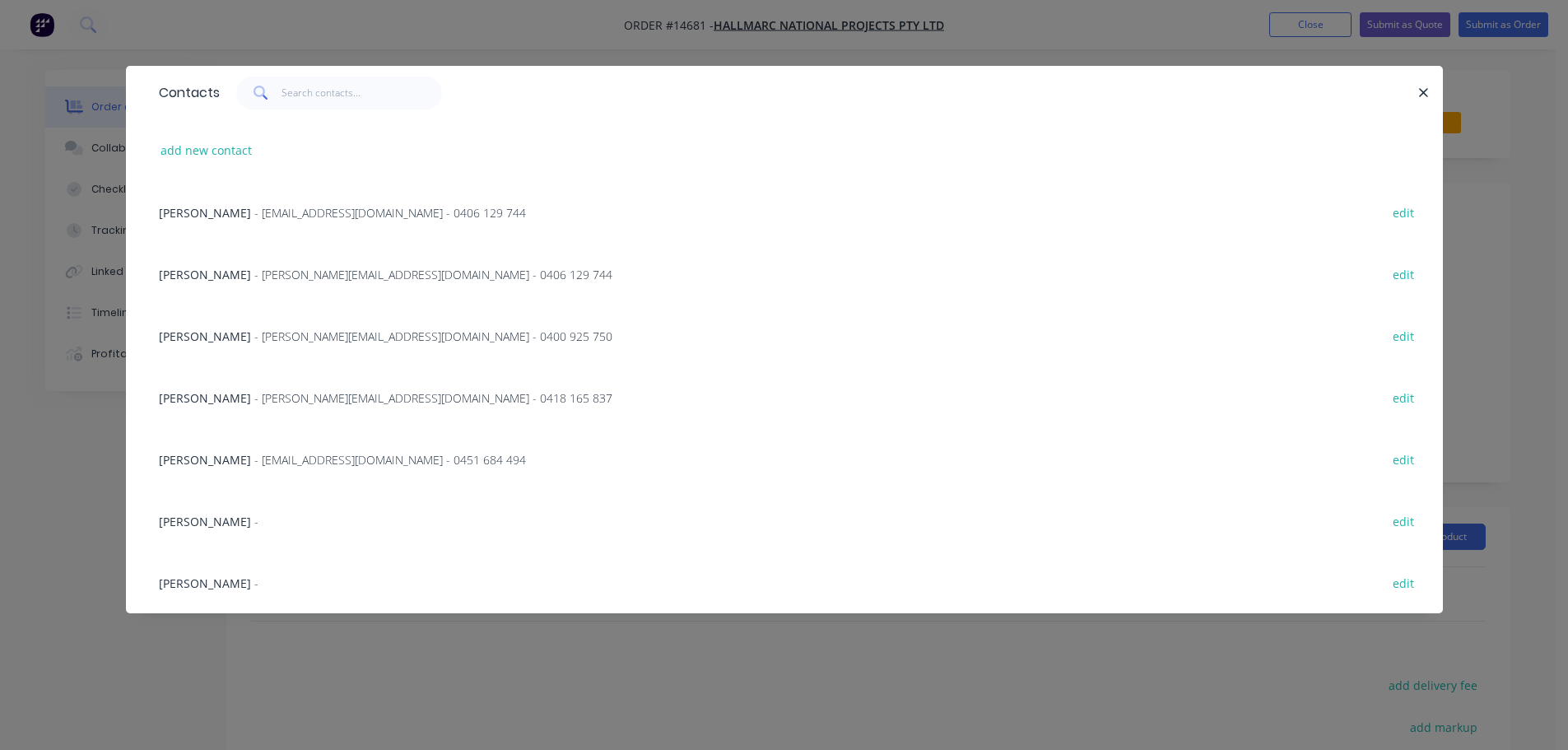
click at [254, 452] on span "- [EMAIL_ADDRESS][DOMAIN_NAME] - 0451 684 494" at bounding box center [390, 460] width 272 height 16
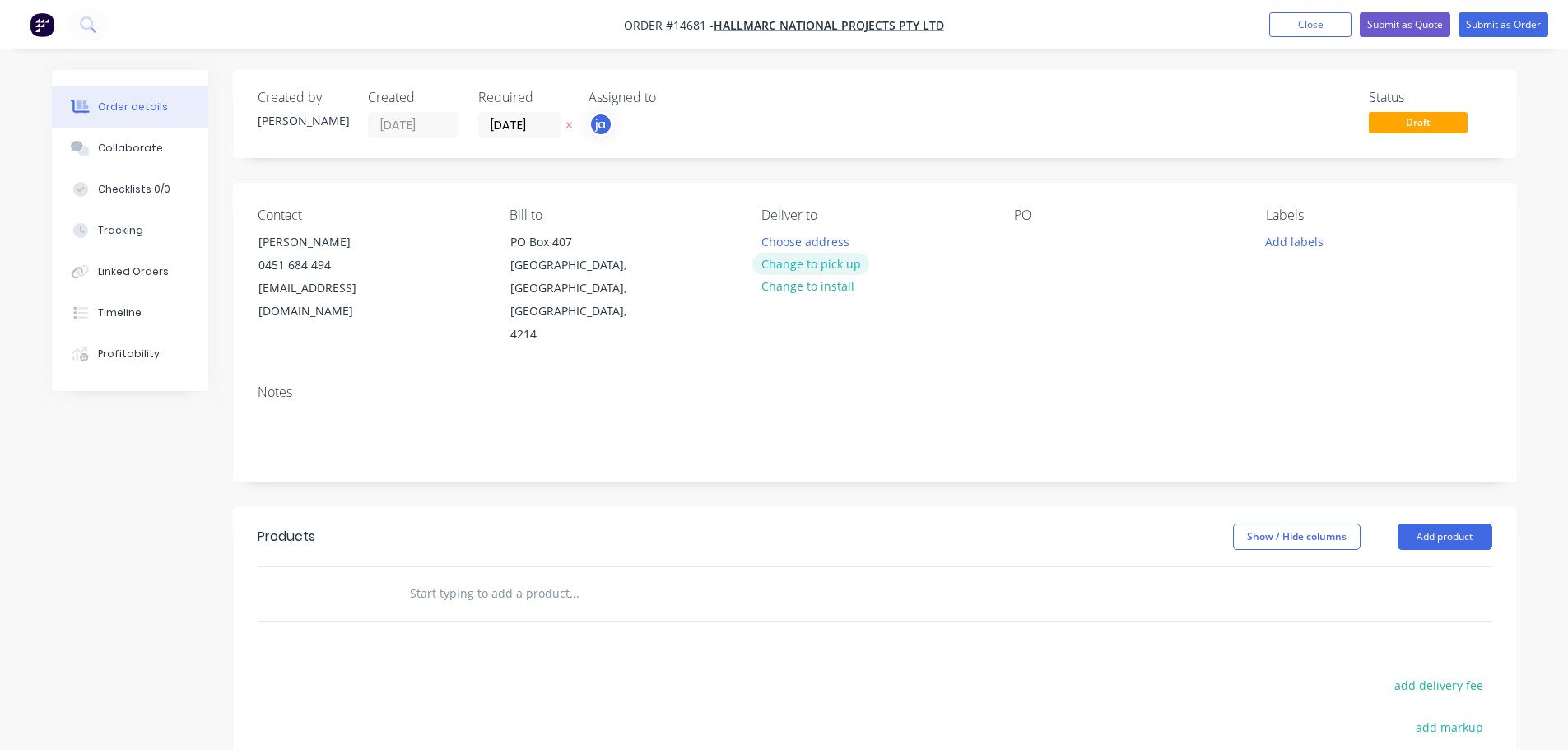
click at [834, 265] on button "Change to pick up" at bounding box center [811, 264] width 117 height 22
click at [1300, 243] on button "Add labels" at bounding box center [1294, 241] width 76 height 22
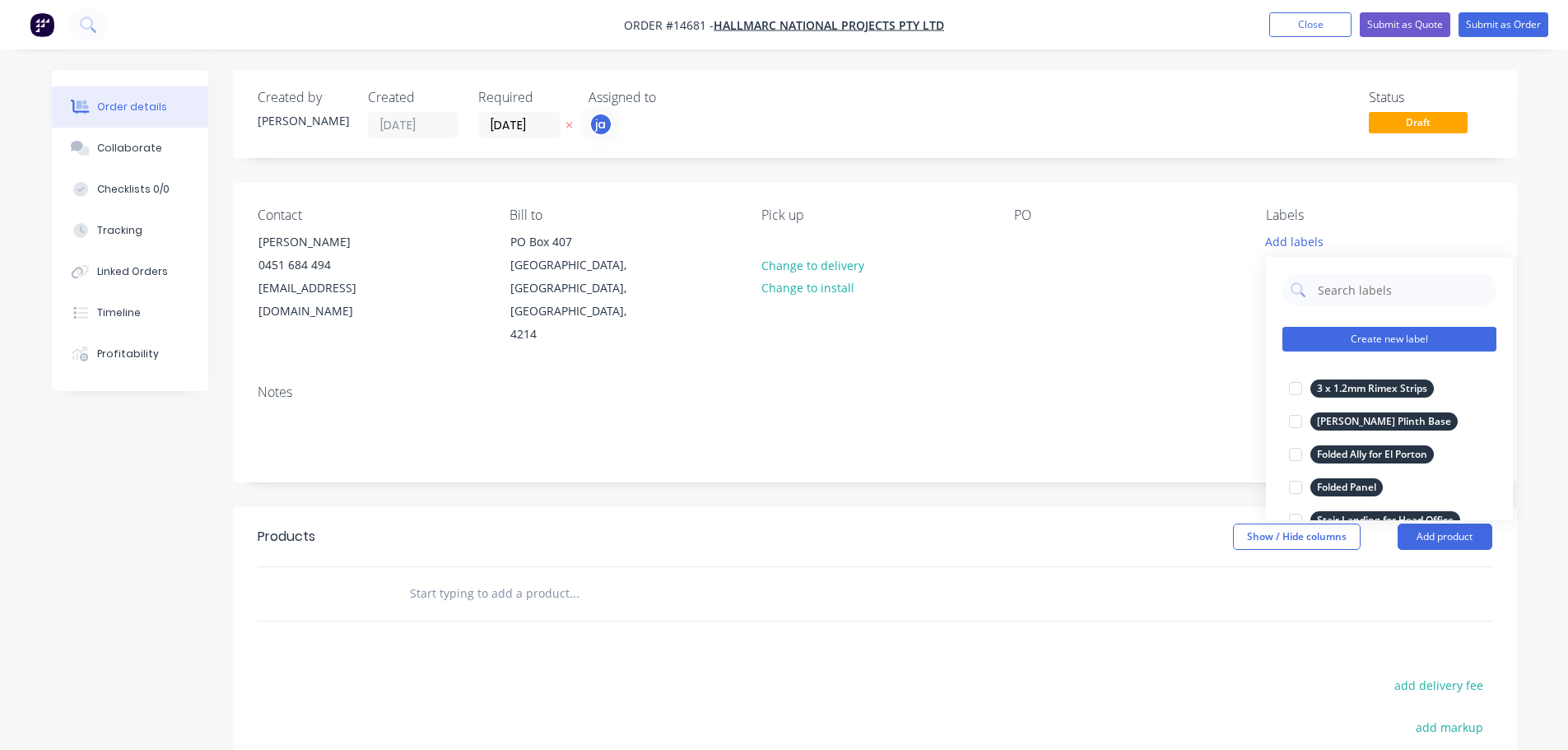
click at [1394, 341] on button "Create new label" at bounding box center [1390, 339] width 214 height 25
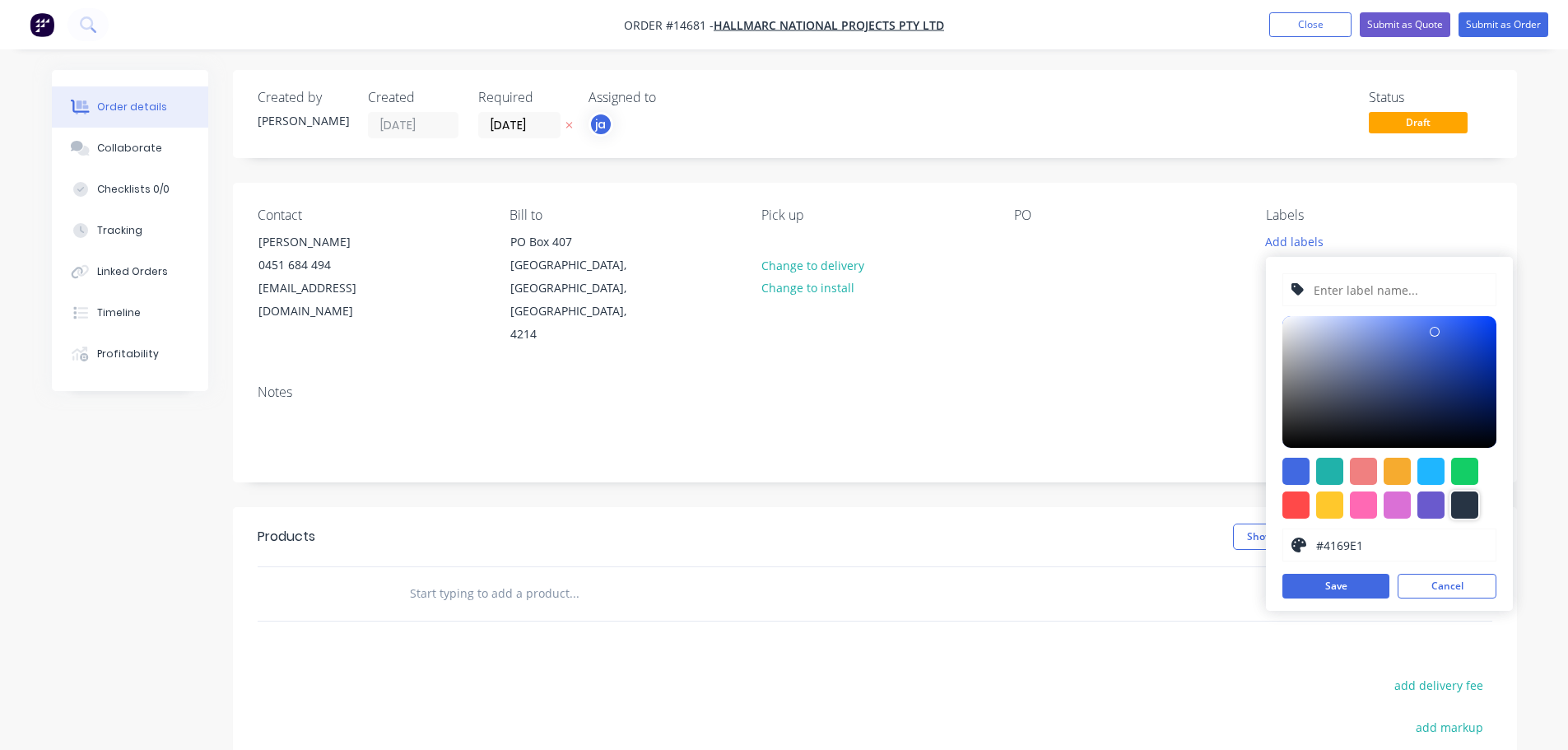
click at [1475, 507] on div at bounding box center [1465, 505] width 27 height 27
type input "#273444"
click at [1344, 298] on input "text" at bounding box center [1399, 289] width 175 height 31
paste input "Remake 9 Lengths - NL SP"
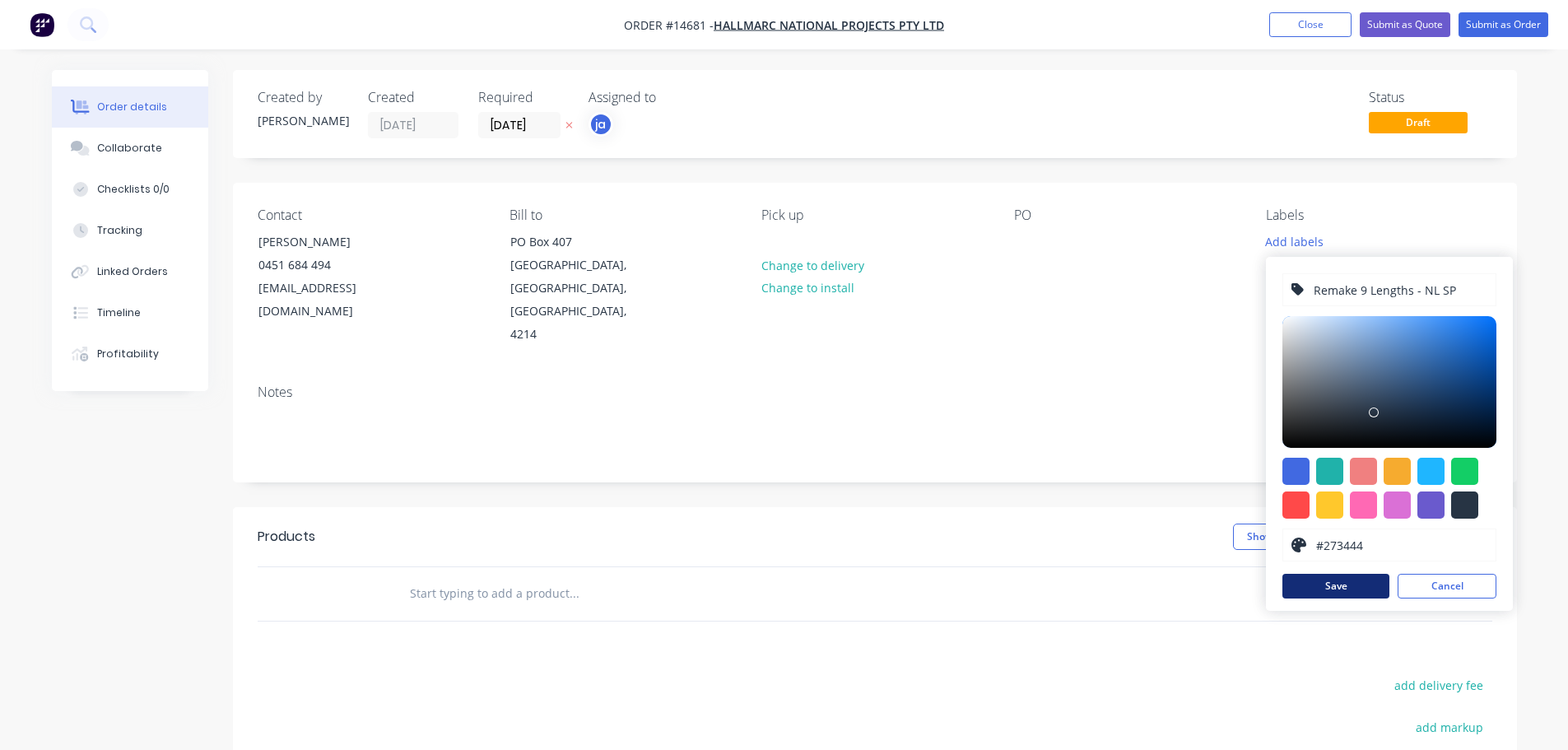
type input "Remake 9 Lengths - NL SP"
click at [1339, 589] on button "Save" at bounding box center [1336, 586] width 107 height 25
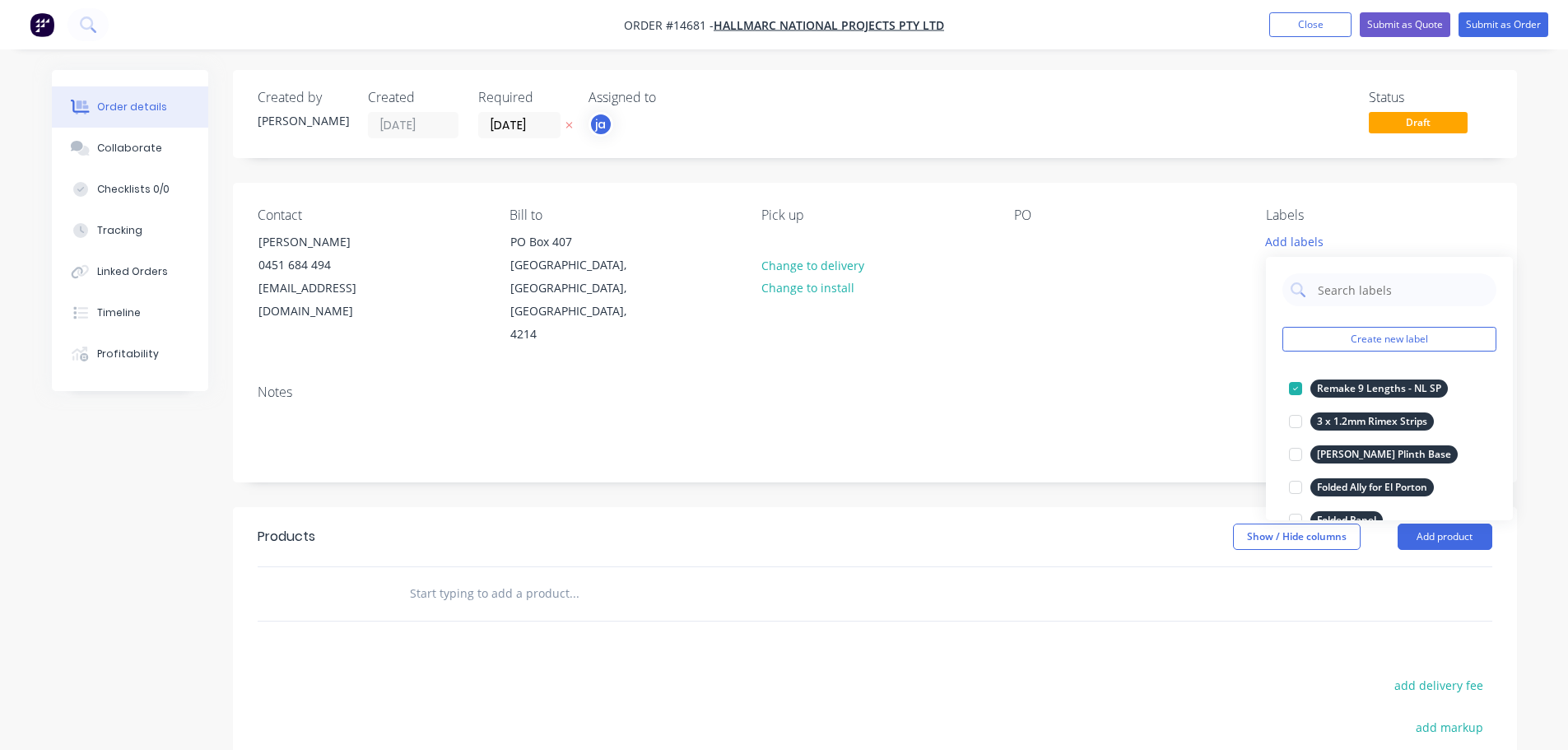
click at [625, 577] on input "text" at bounding box center [574, 593] width 330 height 33
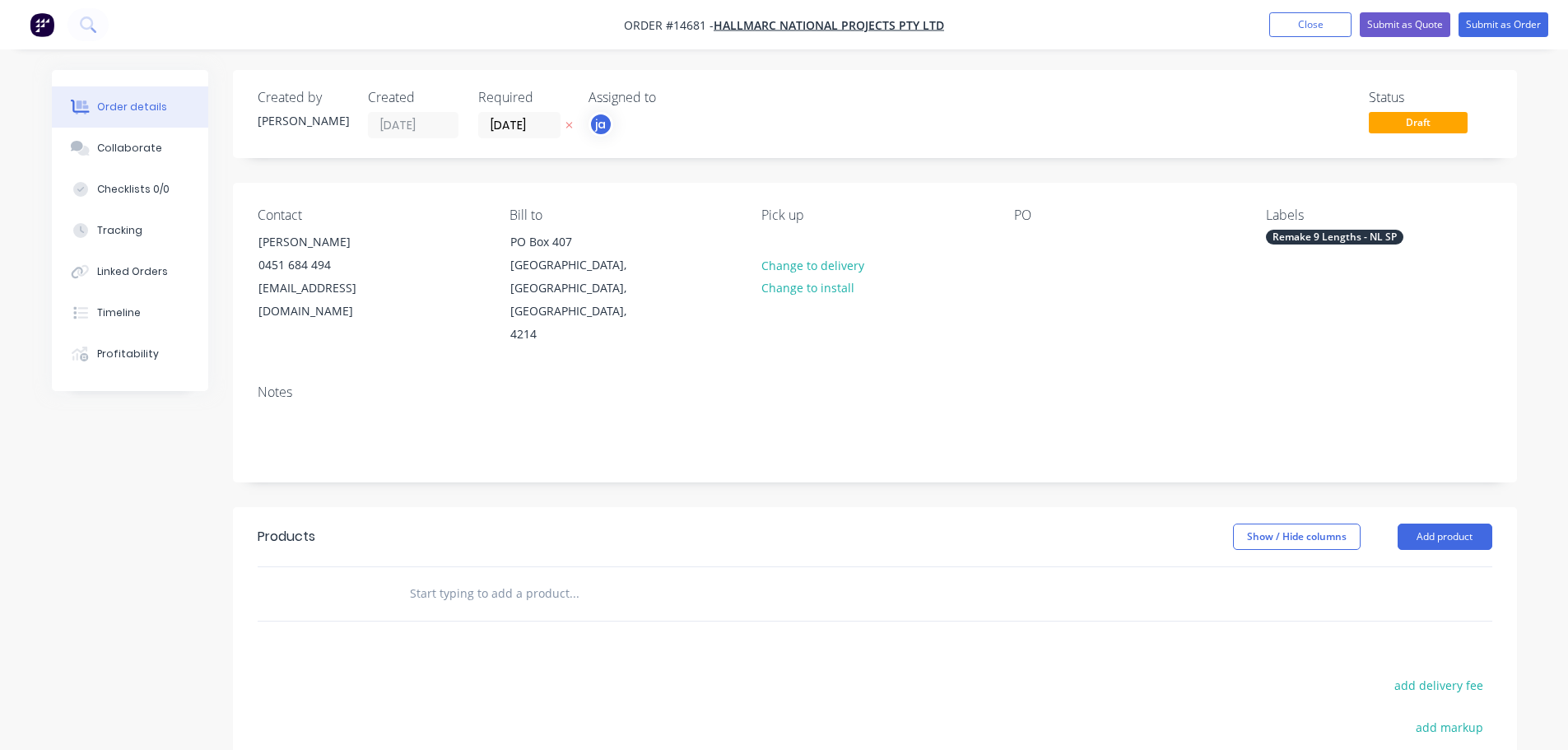
paste input "Remake 9 Lengths - NL SP"
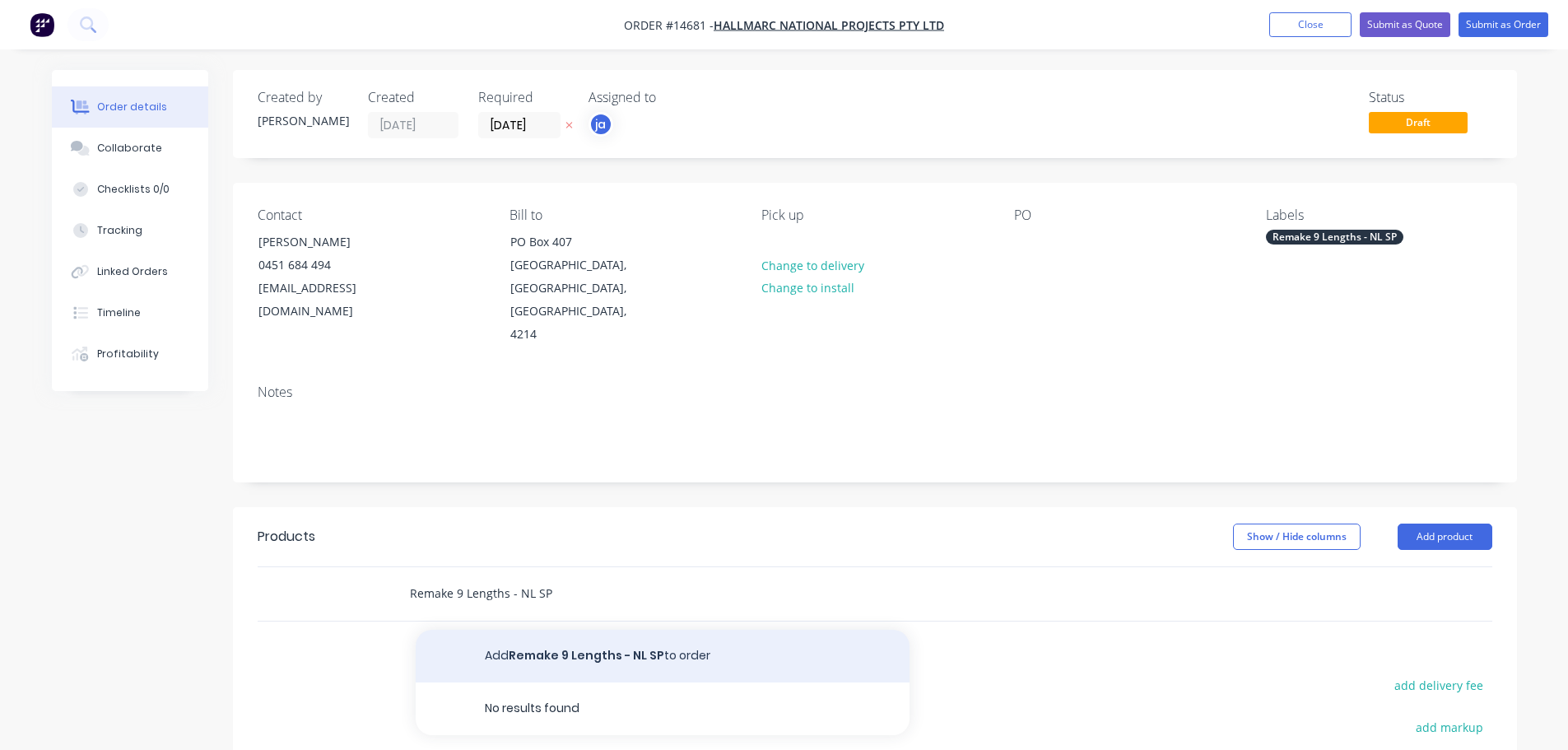
type input "Remake 9 Lengths - NL SP"
click at [636, 630] on button "Add Remake 9 Lengths - NL SP to order" at bounding box center [662, 657] width 493 height 53
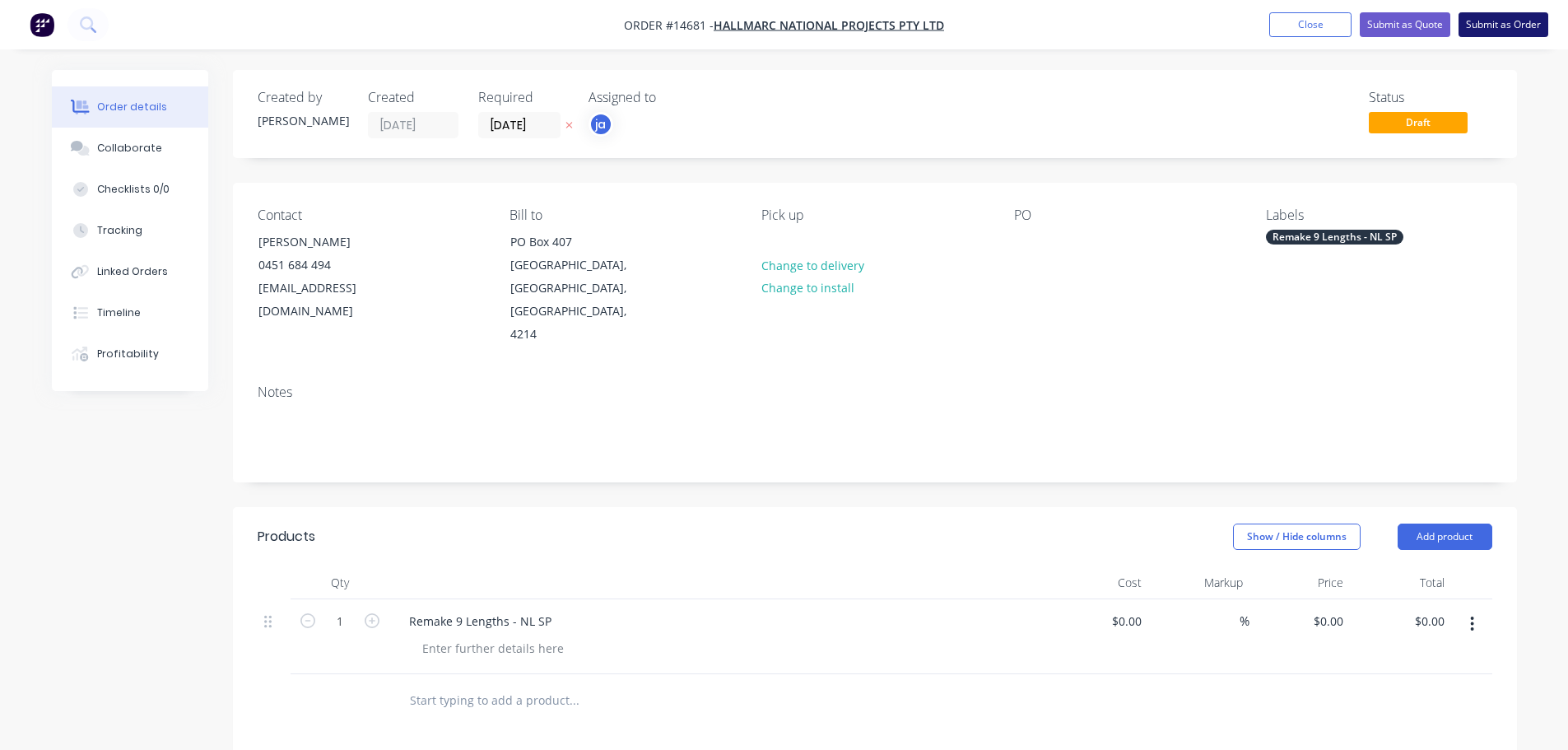
click at [1510, 24] on button "Submit as Order" at bounding box center [1503, 24] width 90 height 25
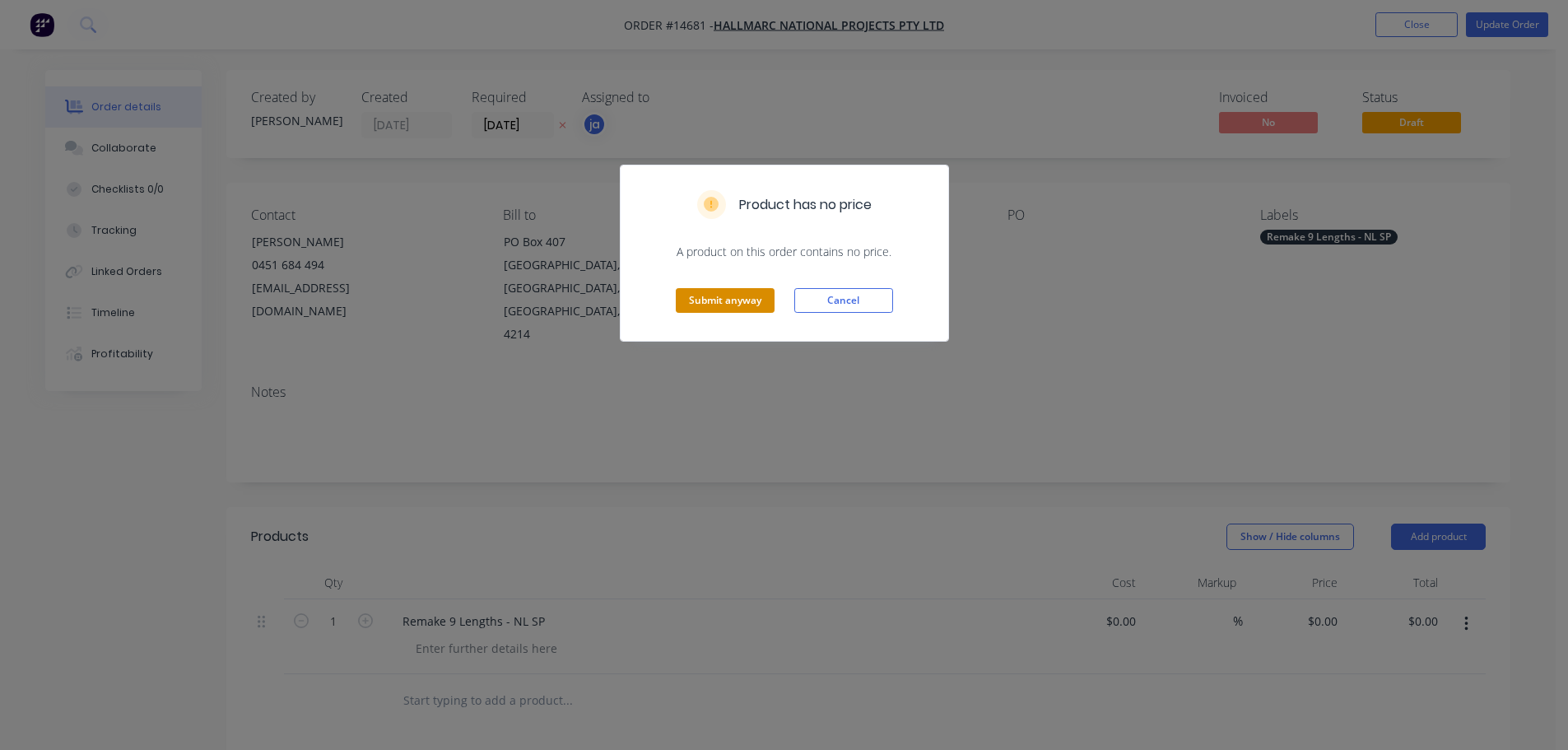
click at [728, 299] on button "Submit anyway" at bounding box center [725, 300] width 99 height 25
